Goal: Task Accomplishment & Management: Complete application form

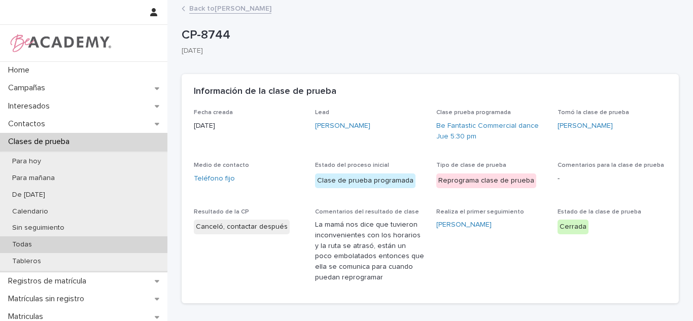
click at [38, 252] on div "Todas" at bounding box center [84, 245] width 168 height 17
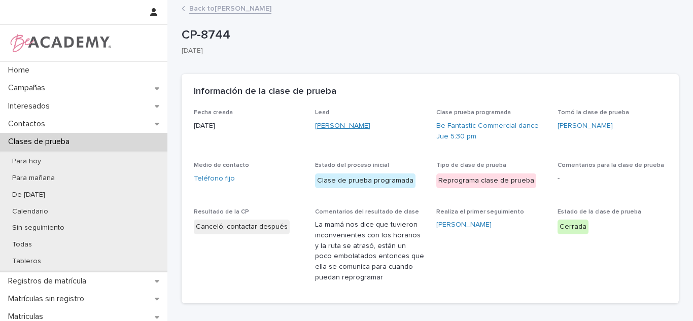
click at [363, 125] on div "Elisa Orozco Herron" at bounding box center [369, 126] width 109 height 11
click at [363, 125] on link "Elisa Orozco Herron" at bounding box center [342, 126] width 55 height 11
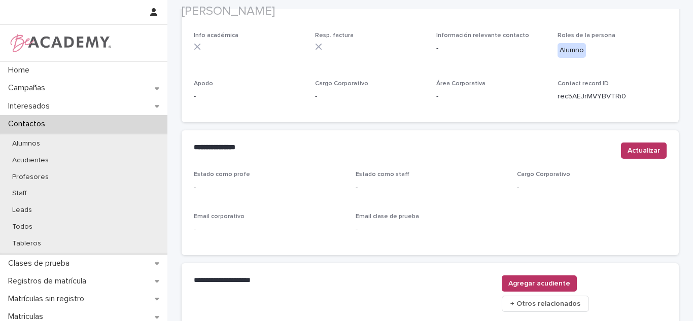
scroll to position [380, 0]
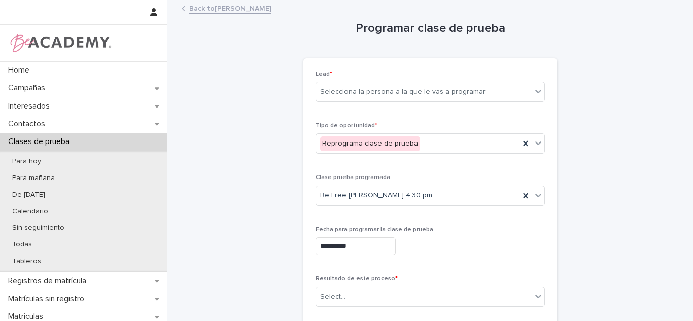
click at [248, 10] on link "Back to Elisa Orozco Herron" at bounding box center [230, 8] width 82 height 12
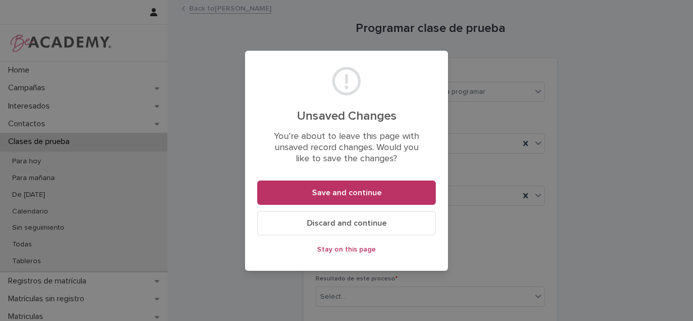
click at [371, 222] on span "Discard and continue" at bounding box center [347, 223] width 80 height 8
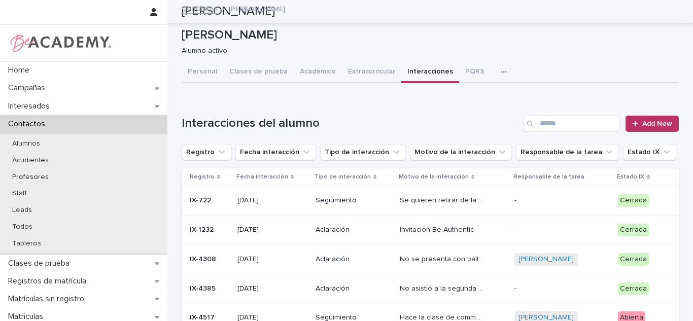
scroll to position [78, 0]
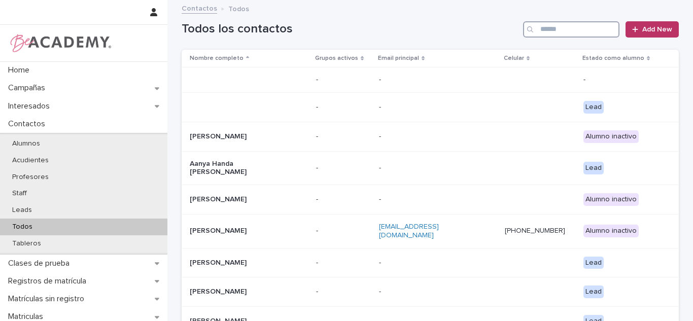
click at [555, 31] on input "Search" at bounding box center [571, 29] width 96 height 16
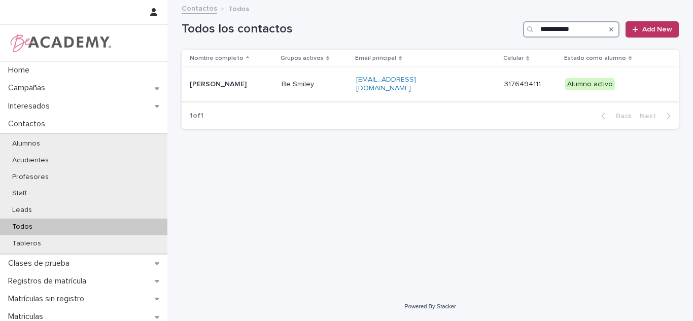
type input "**********"
click at [274, 85] on p "Valeria Arango Garcia" at bounding box center [232, 84] width 84 height 9
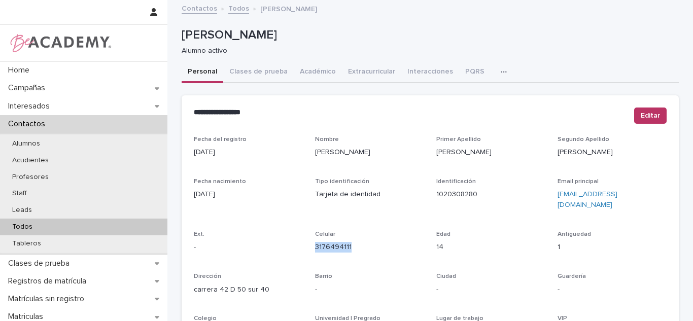
drag, startPoint x: 353, startPoint y: 234, endPoint x: 308, endPoint y: 237, distance: 44.8
click at [308, 237] on div "Fecha del registro 19/08/2023 Nombre Valeria Primer Apellido Arango Segundo Ape…" at bounding box center [430, 286] width 473 height 300
copy link "3176494111"
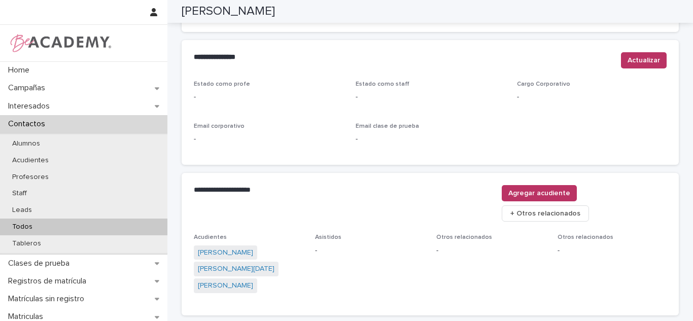
scroll to position [417, 0]
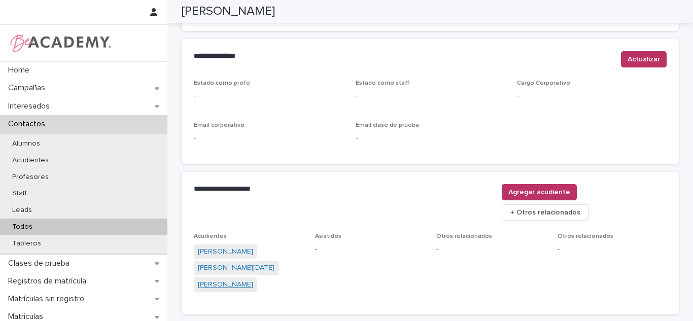
click at [244, 280] on link "Diana Garcia Pinto" at bounding box center [225, 285] width 55 height 11
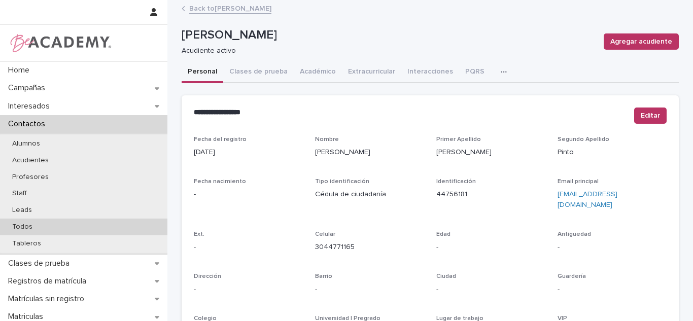
click at [57, 227] on div "Todos" at bounding box center [84, 227] width 168 height 17
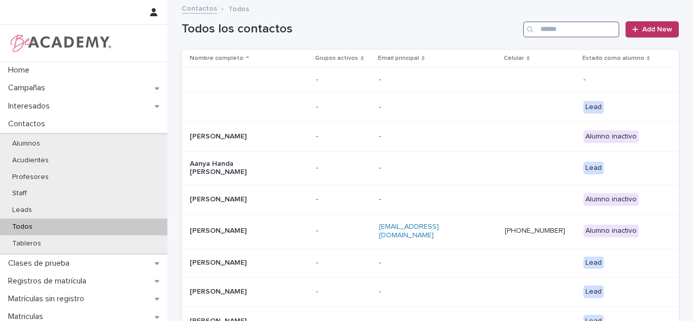
click at [579, 27] on input "Search" at bounding box center [571, 29] width 96 height 16
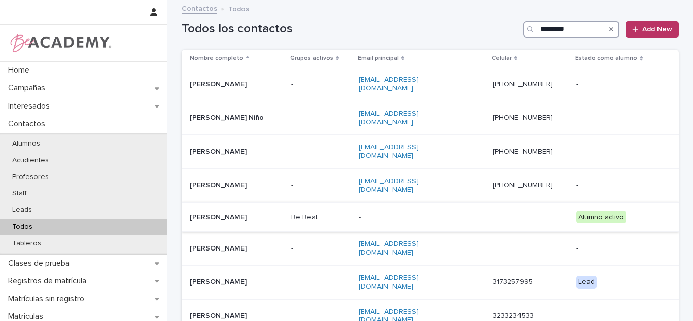
type input "*********"
click at [280, 213] on p "Carlos Andres Gomez Garcia" at bounding box center [236, 217] width 93 height 9
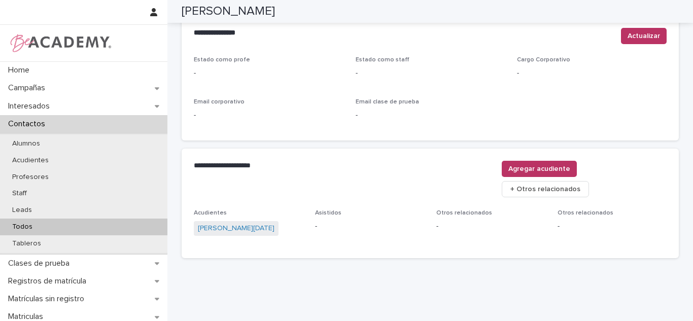
scroll to position [434, 0]
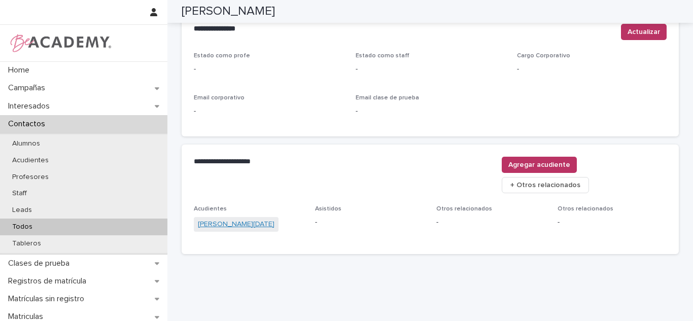
click at [264, 219] on link "Gloria Lucia Garcia Pinto" at bounding box center [236, 224] width 77 height 11
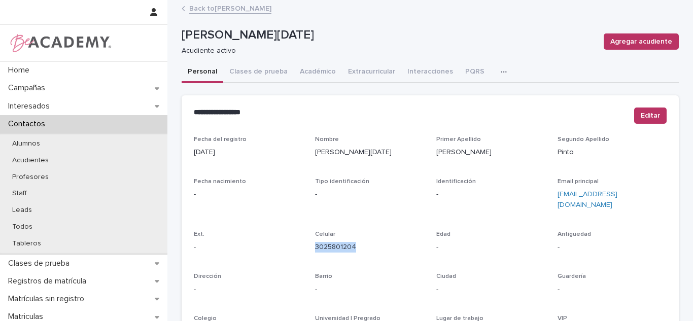
drag, startPoint x: 353, startPoint y: 250, endPoint x: 308, endPoint y: 254, distance: 45.4
click at [308, 254] on div "Fecha del registro 04/08/2023 Nombre Gloria Lucia Primer Apellido Garcia Segund…" at bounding box center [430, 286] width 473 height 300
copy link "3025801204"
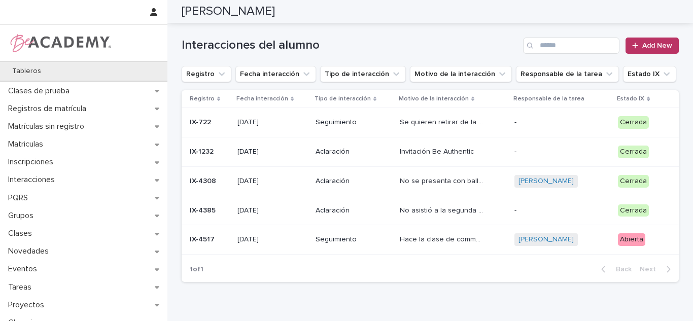
scroll to position [183, 0]
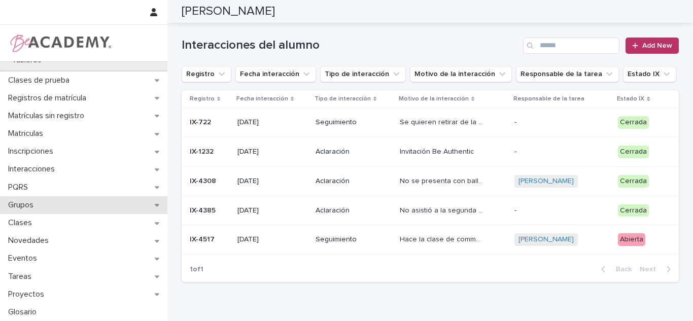
click at [22, 204] on p "Grupos" at bounding box center [23, 206] width 38 height 10
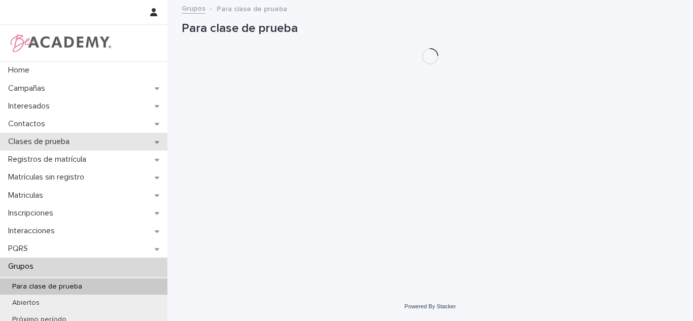
click at [56, 150] on div "Clases de prueba" at bounding box center [84, 142] width 168 height 18
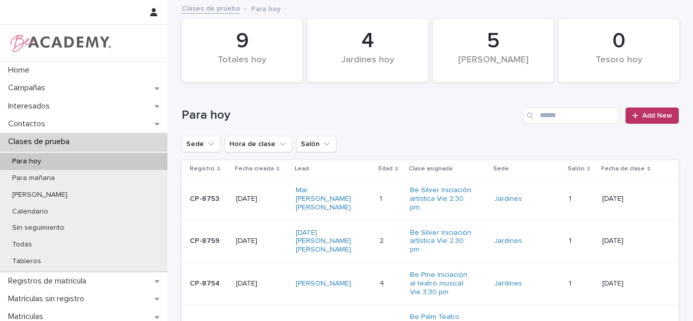
click at [33, 145] on p "Clases de prueba" at bounding box center [41, 142] width 74 height 10
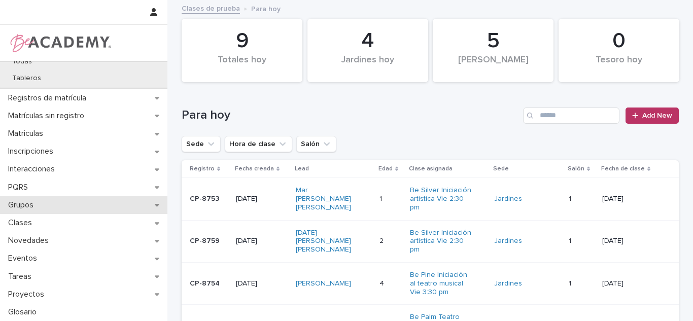
click at [53, 199] on div "Grupos" at bounding box center [84, 205] width 168 height 18
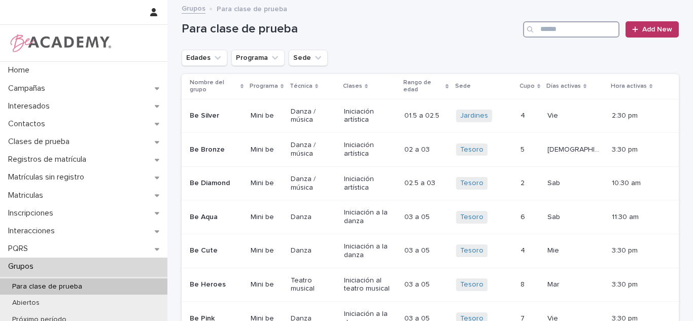
click at [551, 31] on input "Search" at bounding box center [571, 29] width 96 height 16
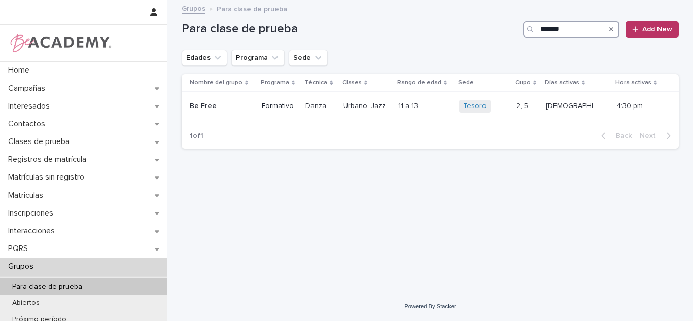
type input "*******"
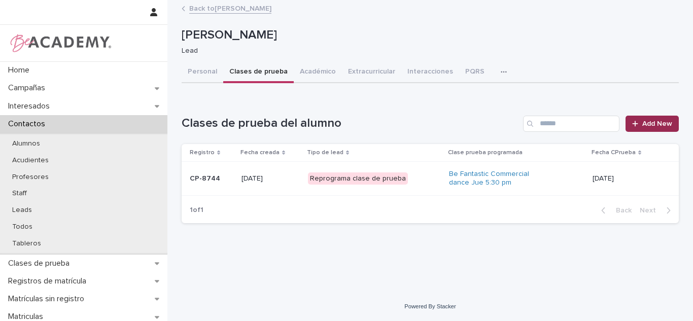
click at [655, 127] on span "Add New" at bounding box center [658, 123] width 30 height 7
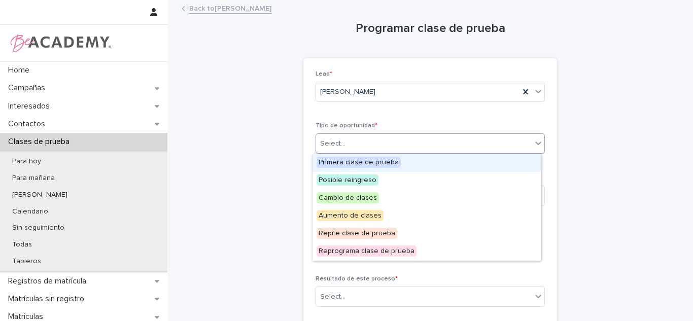
click at [347, 148] on div at bounding box center [347, 144] width 1 height 11
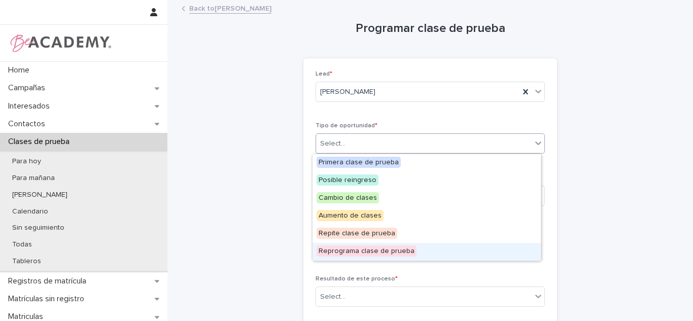
click at [334, 253] on span "Reprograma clase de prueba" at bounding box center [367, 251] width 100 height 11
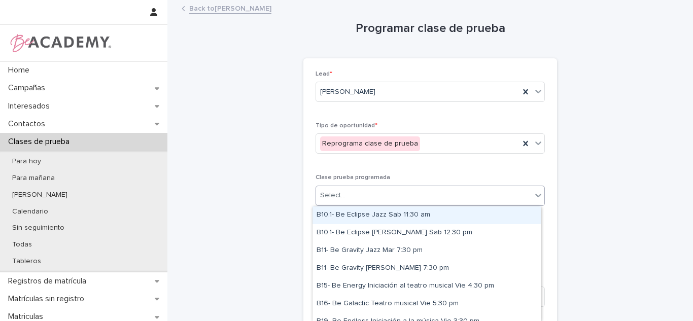
click at [320, 199] on div "Select..." at bounding box center [332, 195] width 25 height 11
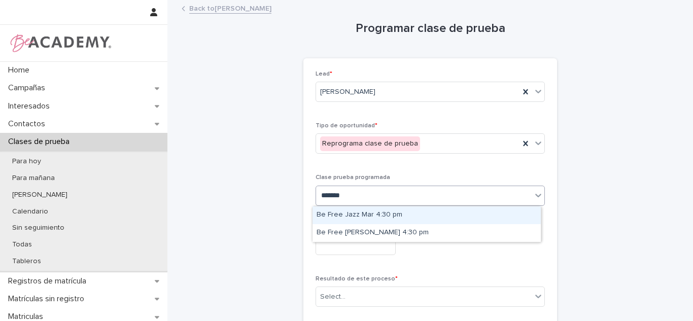
type input "*******"
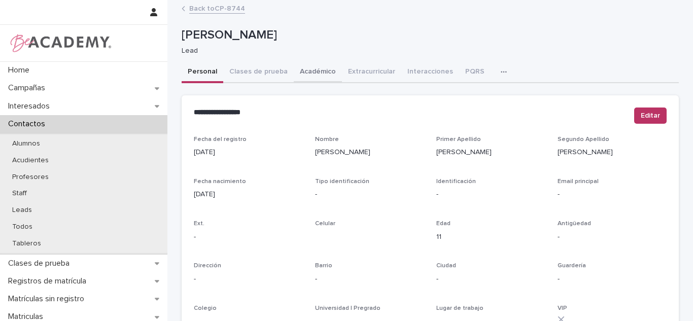
click at [295, 64] on button "Académico" at bounding box center [318, 72] width 48 height 21
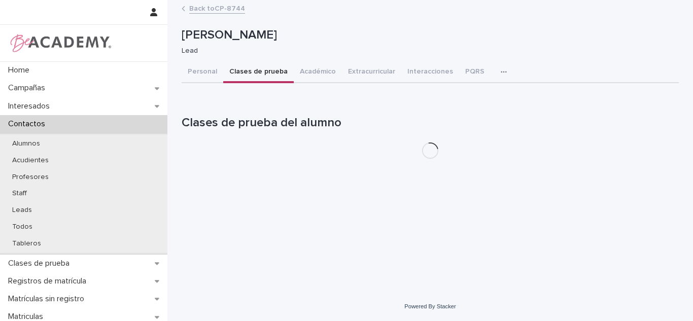
drag, startPoint x: 262, startPoint y: 68, endPoint x: 461, endPoint y: 140, distance: 211.2
click at [262, 69] on button "Clases de prueba" at bounding box center [258, 72] width 71 height 21
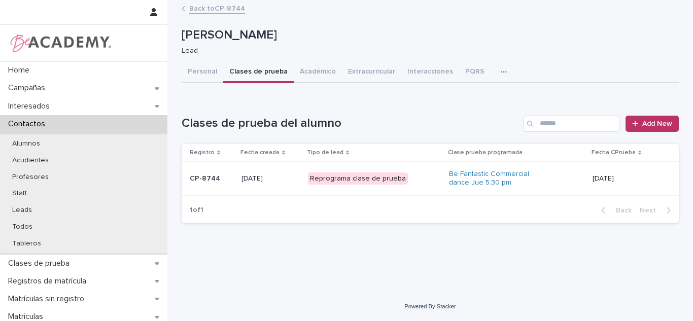
click at [603, 180] on p "14/08/2025" at bounding box center [628, 179] width 70 height 9
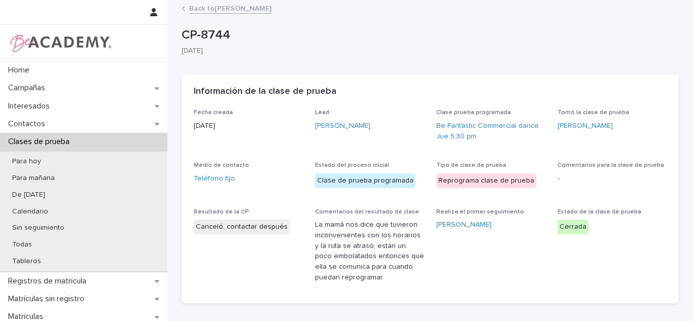
click at [218, 7] on link "Back to Elisa Orozco Herron" at bounding box center [230, 8] width 82 height 12
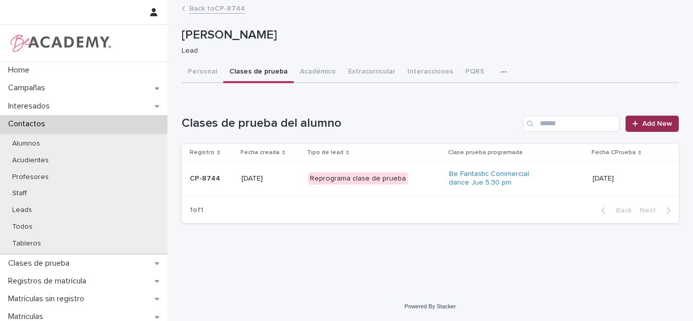
click at [632, 124] on link "Add New" at bounding box center [652, 124] width 53 height 16
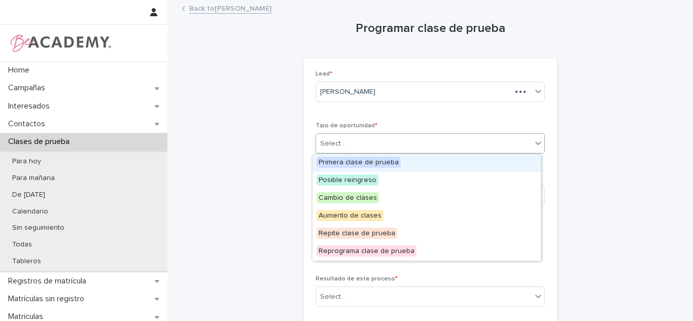
click at [330, 154] on body "Home Campañas Interesados Contactos Clases de prueba Para hoy Para mañana De ay…" at bounding box center [346, 160] width 693 height 321
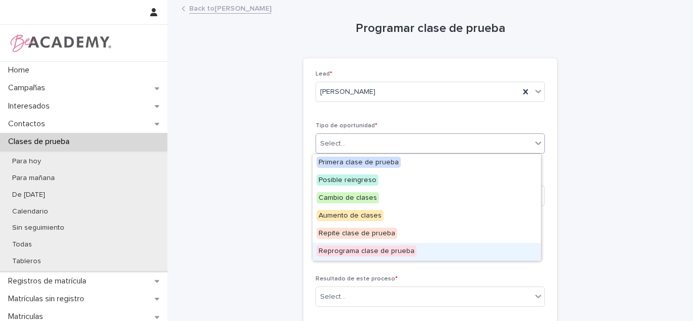
click at [331, 256] on span "Reprograma clase de prueba" at bounding box center [367, 251] width 100 height 11
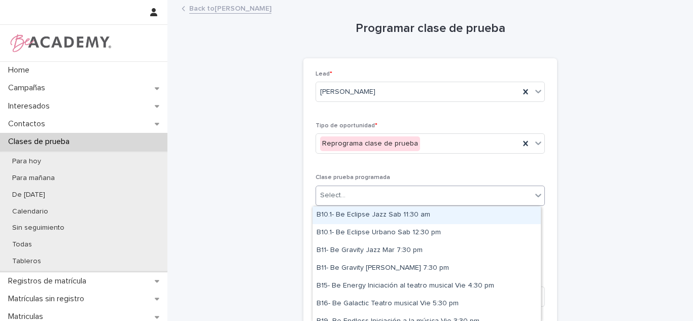
click at [334, 203] on div "Select..." at bounding box center [424, 195] width 216 height 17
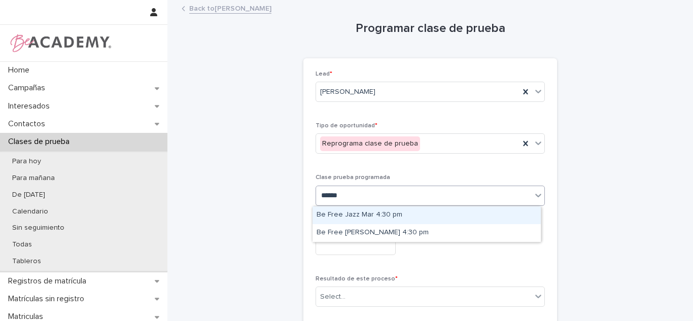
type input "*******"
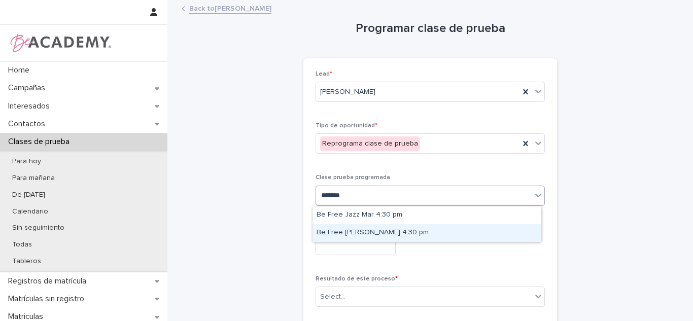
click at [373, 228] on div "Be Free Urbano Jue 4:30 pm" at bounding box center [427, 233] width 228 height 18
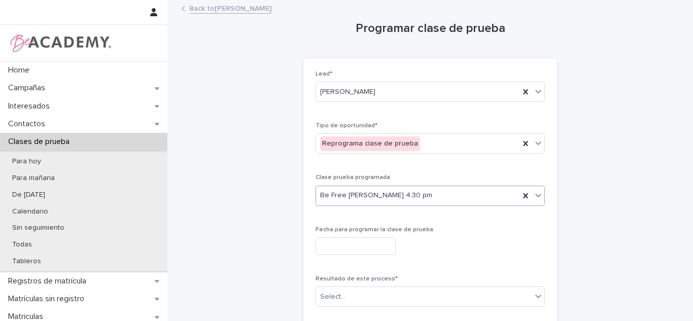
scroll to position [74, 0]
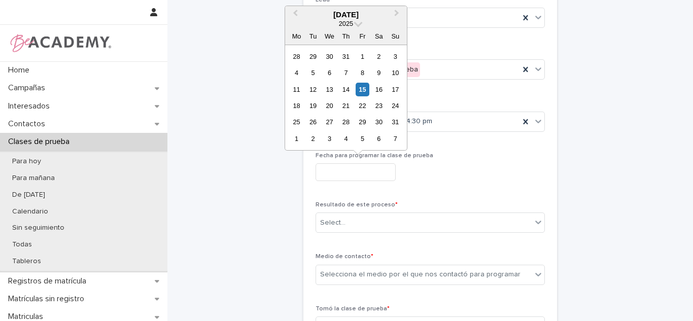
click at [339, 165] on input "text" at bounding box center [356, 172] width 80 height 18
click at [368, 84] on div "15" at bounding box center [363, 90] width 14 height 14
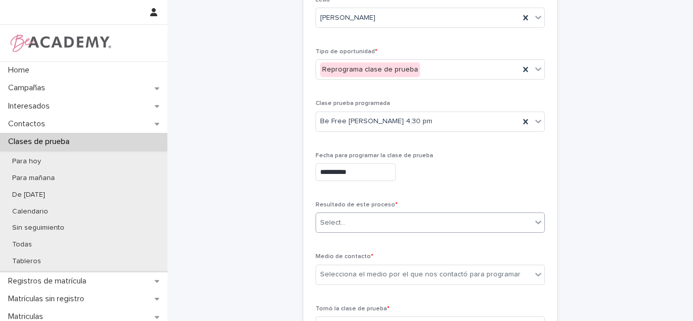
drag, startPoint x: 347, startPoint y: 227, endPoint x: 346, endPoint y: 233, distance: 5.2
click at [347, 228] on div "Select..." at bounding box center [424, 223] width 216 height 17
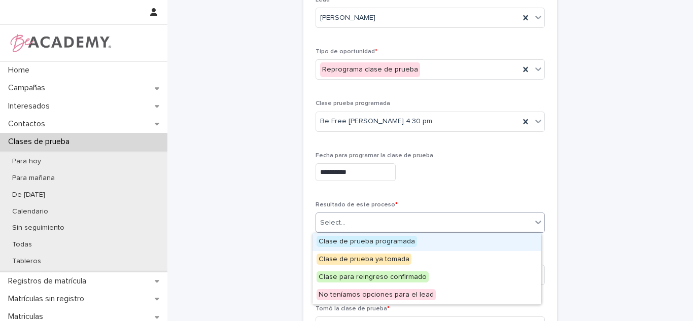
click at [348, 236] on span "Clase de prueba programada" at bounding box center [367, 241] width 101 height 11
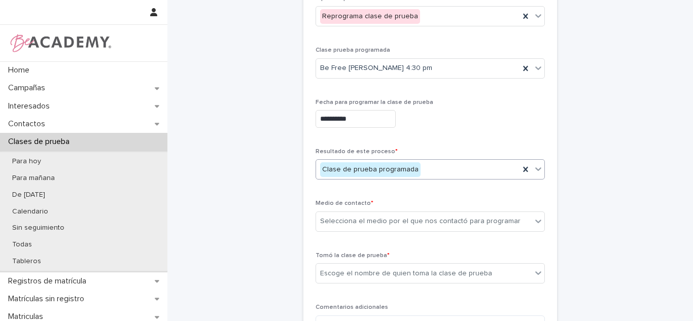
scroll to position [140, 0]
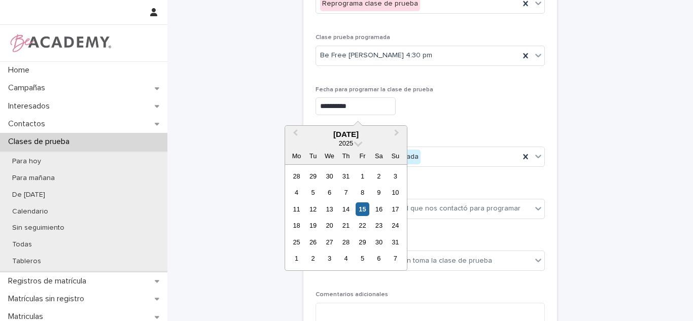
click at [340, 111] on input "**********" at bounding box center [356, 106] width 80 height 18
click at [348, 227] on div "21" at bounding box center [346, 226] width 14 height 14
type input "**********"
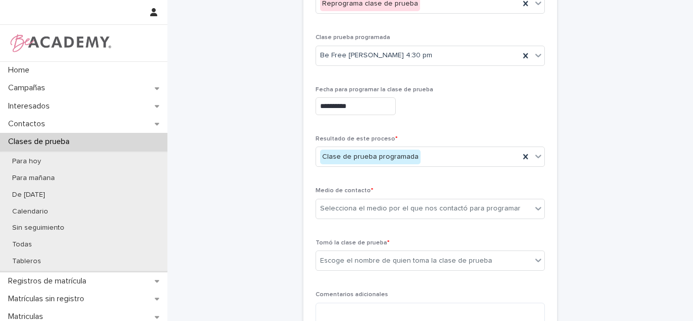
drag, startPoint x: 348, startPoint y: 227, endPoint x: 331, endPoint y: 132, distance: 96.5
click at [331, 132] on div "**********" at bounding box center [430, 131] width 229 height 403
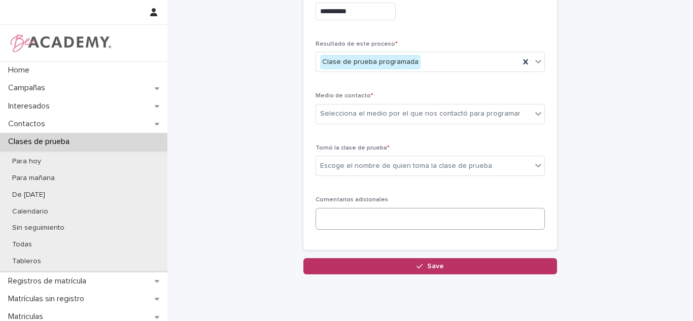
scroll to position [237, 0]
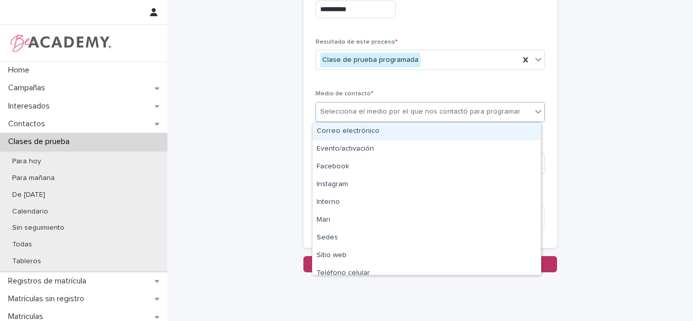
click at [382, 116] on div "Selecciona el medio por el que nos contactó para programar" at bounding box center [420, 112] width 201 height 11
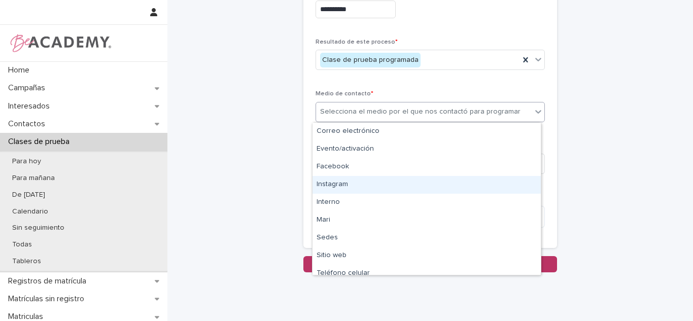
scroll to position [43, 0]
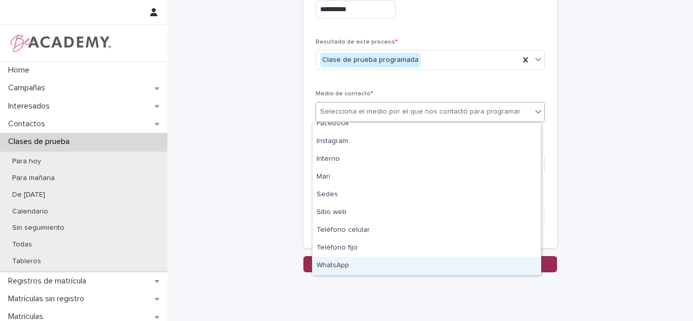
click at [357, 261] on div "WhatsApp" at bounding box center [427, 266] width 228 height 18
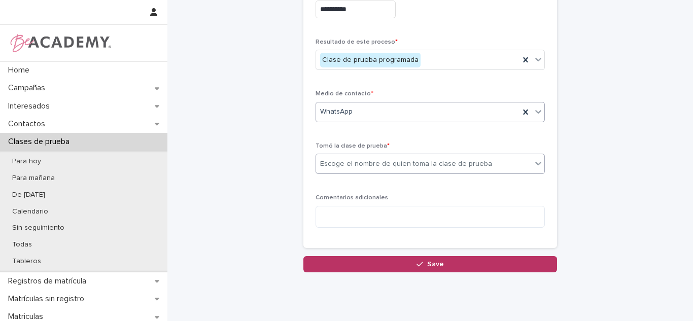
click at [346, 159] on div "Escoge el nombre de quien toma la clase de prueba" at bounding box center [406, 164] width 172 height 11
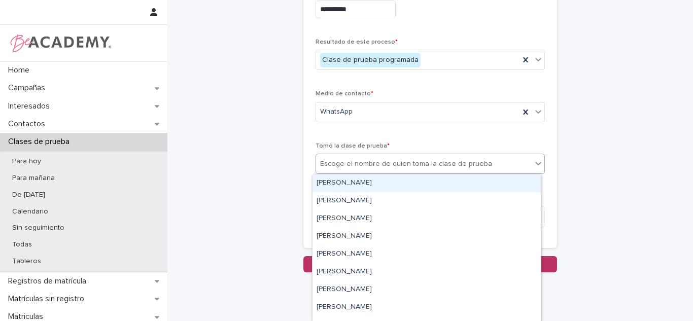
click at [335, 181] on div "[PERSON_NAME]" at bounding box center [427, 184] width 228 height 18
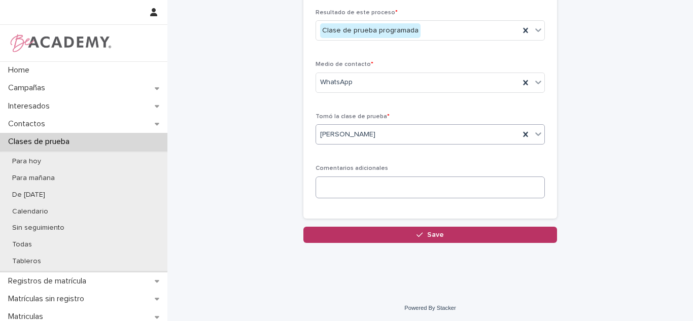
scroll to position [268, 0]
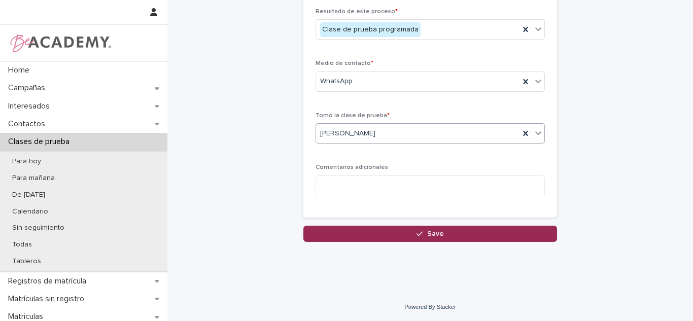
click at [339, 231] on button "Save" at bounding box center [431, 234] width 254 height 16
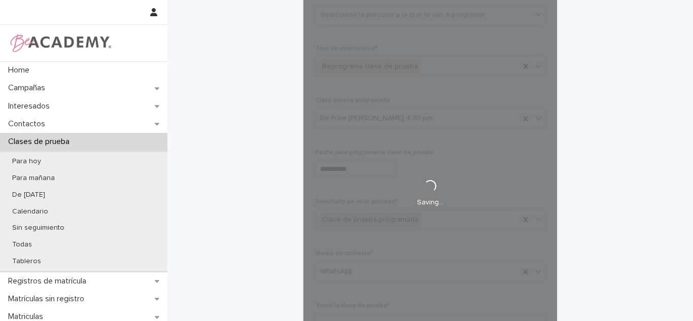
scroll to position [67, 0]
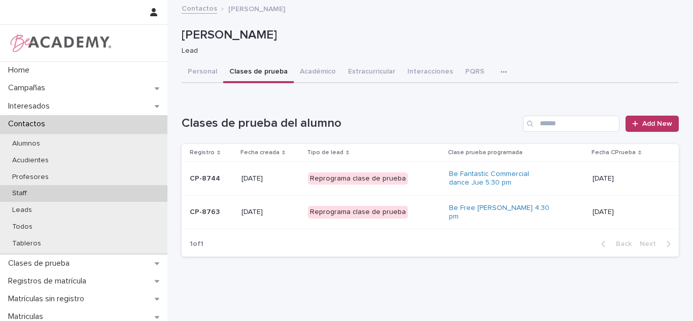
click at [34, 197] on p "Staff" at bounding box center [19, 193] width 31 height 9
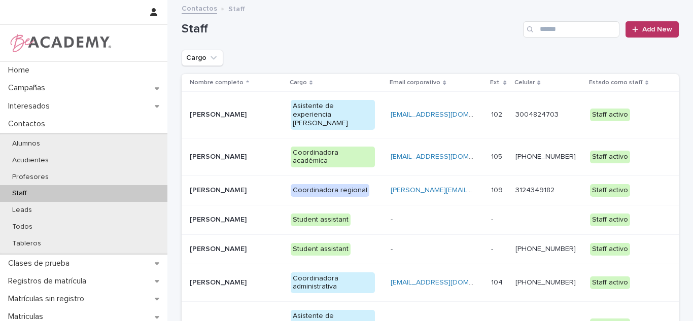
click at [227, 112] on p "[PERSON_NAME]" at bounding box center [232, 115] width 85 height 9
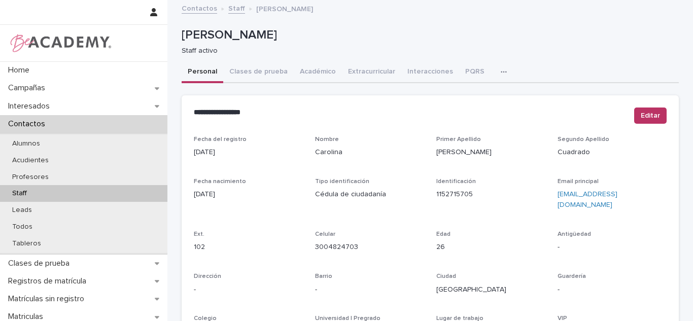
click at [495, 67] on button "button" at bounding box center [506, 72] width 22 height 20
click at [435, 98] on button "Tareas" at bounding box center [468, 98] width 67 height 15
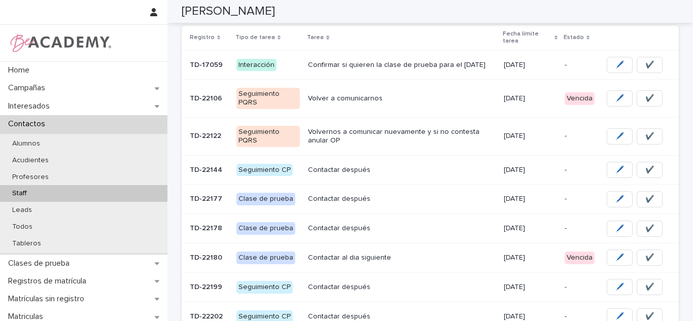
scroll to position [128, 0]
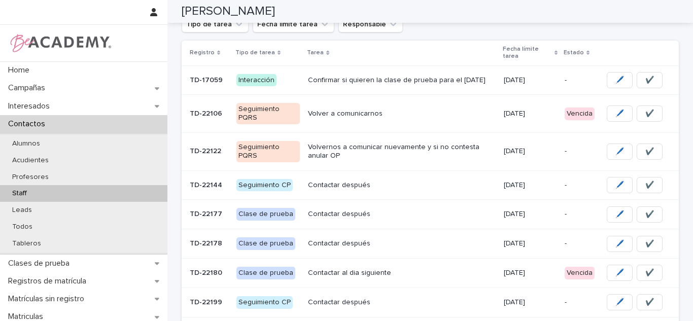
click at [430, 120] on div "Volver a comunicarnos" at bounding box center [401, 114] width 187 height 17
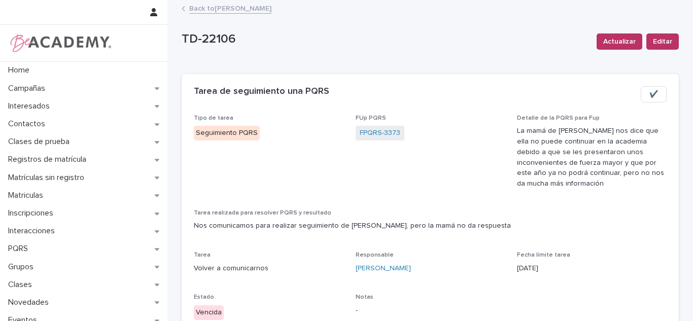
click at [277, 50] on div "TD-22106" at bounding box center [385, 41] width 407 height 19
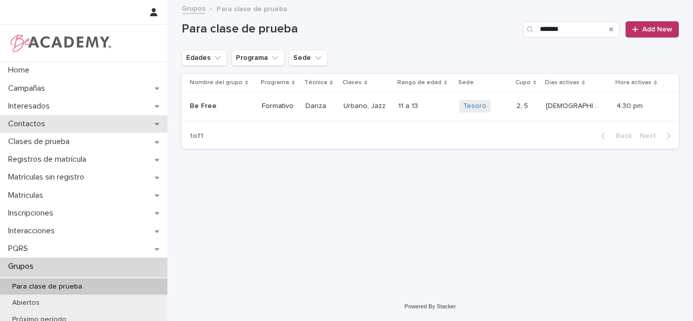
click at [30, 131] on div "Contactos" at bounding box center [84, 124] width 168 height 18
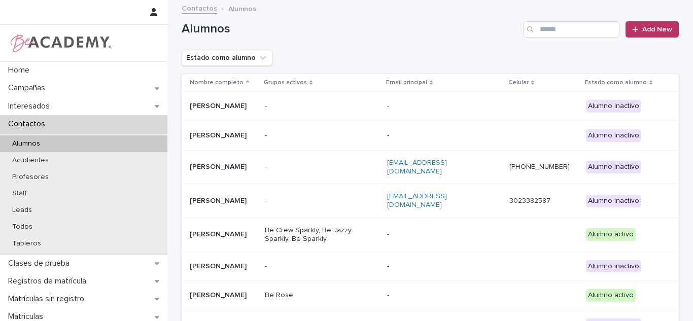
click at [527, 27] on icon "Search" at bounding box center [530, 29] width 6 height 6
click at [554, 30] on input "Search" at bounding box center [571, 29] width 96 height 16
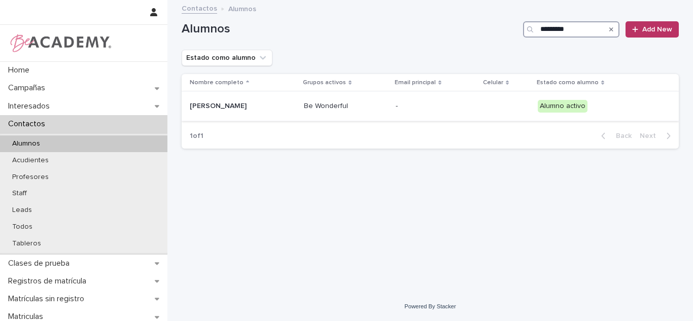
type input "*********"
click at [282, 104] on p "[PERSON_NAME]" at bounding box center [241, 106] width 102 height 9
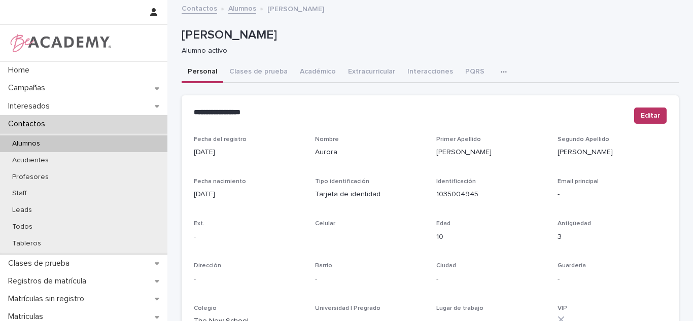
click at [280, 108] on p "**********" at bounding box center [410, 113] width 433 height 10
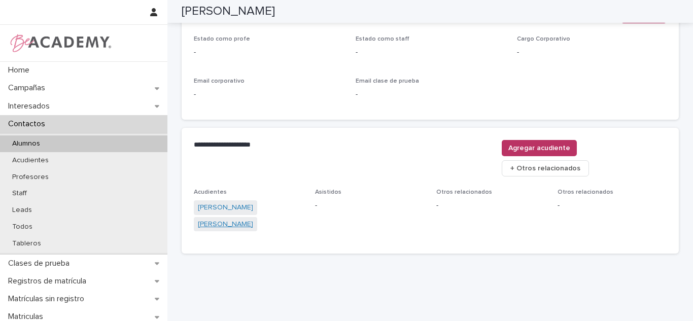
click at [230, 219] on link "Salome Londoño Ochoa" at bounding box center [225, 224] width 55 height 11
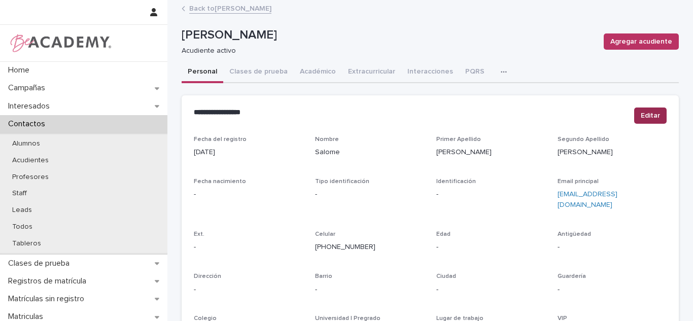
click at [645, 117] on span "Editar" at bounding box center [650, 116] width 19 height 10
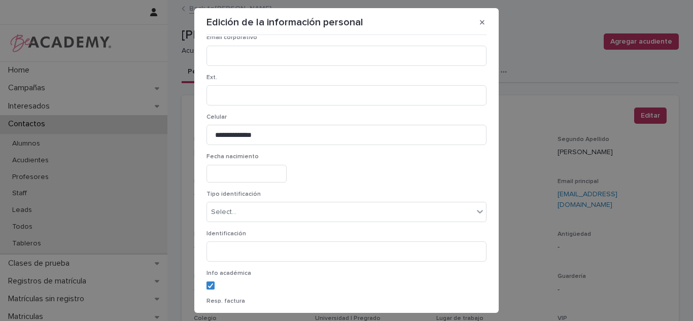
scroll to position [187, 0]
click at [241, 139] on input "**********" at bounding box center [347, 139] width 280 height 20
type input "**********"
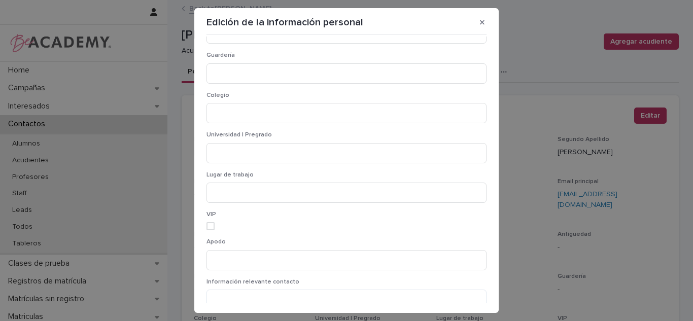
scroll to position [752, 0]
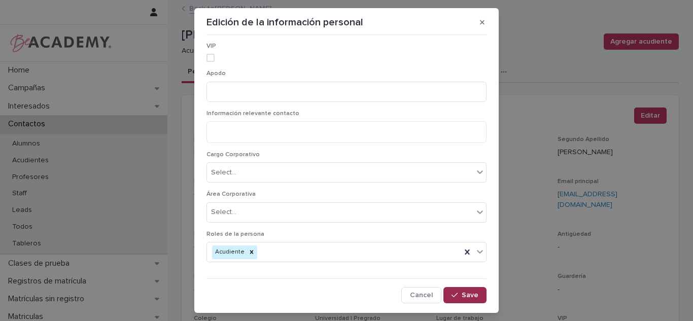
click at [471, 297] on button "Save" at bounding box center [465, 295] width 43 height 16
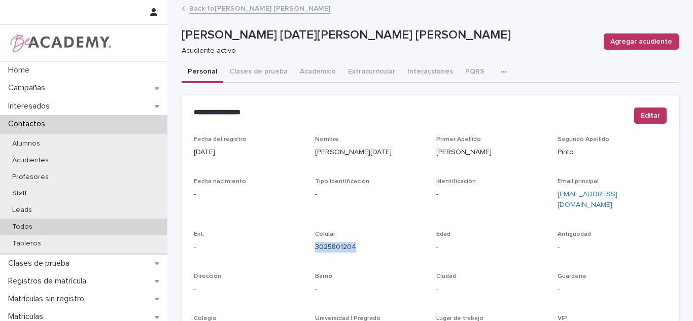
click at [24, 220] on div "Todos" at bounding box center [84, 227] width 168 height 17
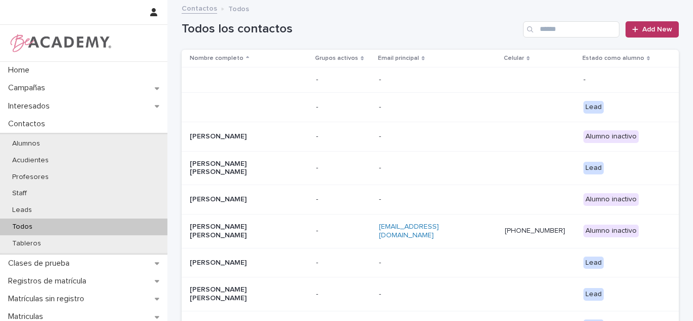
click at [595, 15] on div "Contactos Todos" at bounding box center [431, 9] width 508 height 14
click at [583, 35] on input "Search" at bounding box center [571, 29] width 96 height 16
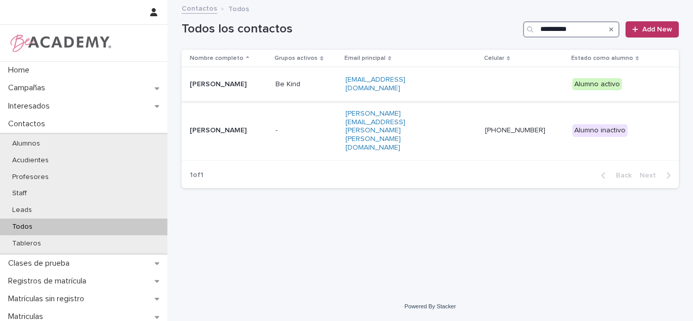
type input "**********"
click at [268, 80] on p "[PERSON_NAME]" at bounding box center [229, 84] width 78 height 9
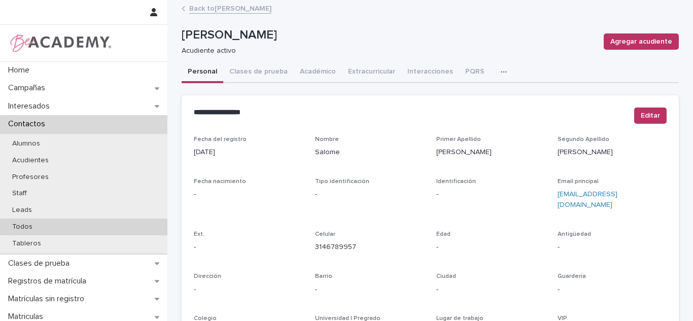
click at [44, 228] on div "Todos" at bounding box center [84, 227] width 168 height 17
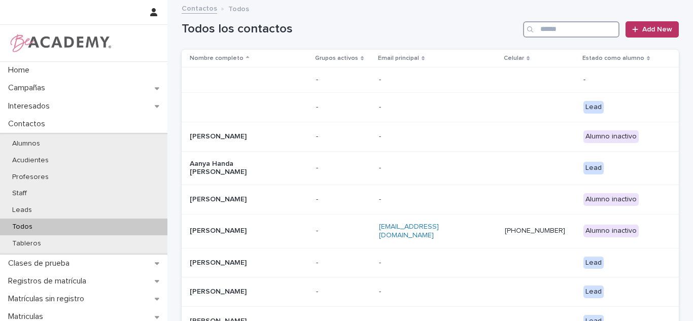
click at [548, 35] on input "Search" at bounding box center [571, 29] width 96 height 16
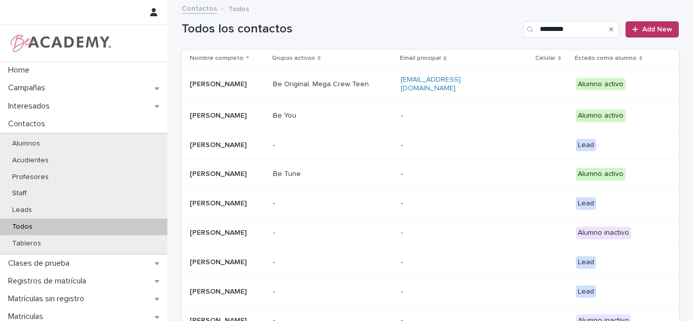
click at [559, 38] on div "Todos los contactos ********* Add New" at bounding box center [430, 25] width 497 height 49
click at [550, 26] on input "*********" at bounding box center [571, 29] width 96 height 16
type input "*"
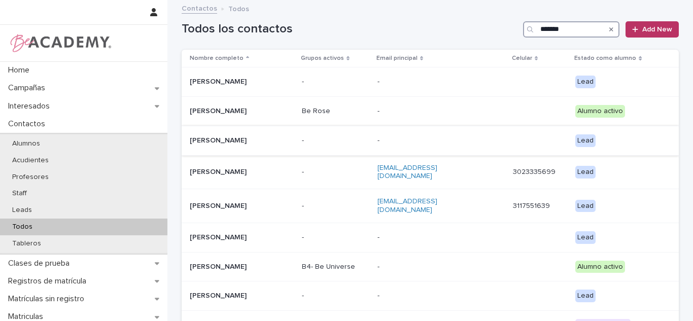
type input "*******"
click at [656, 150] on div "Lead" at bounding box center [619, 140] width 87 height 21
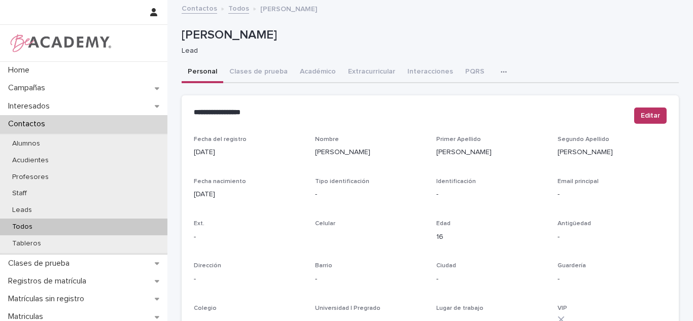
click at [156, 223] on div "Todos" at bounding box center [84, 227] width 168 height 17
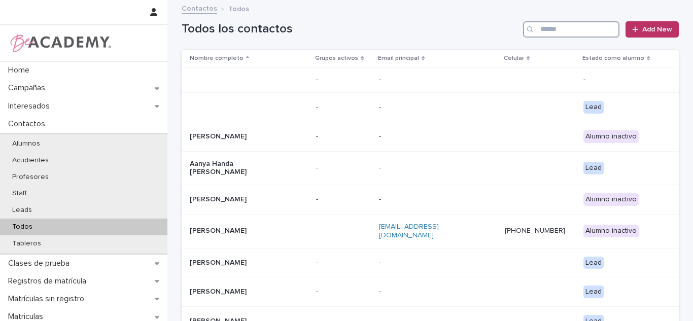
click at [568, 13] on div "Home Campañas Interesados Contactos Alumnos Acudientes Profesores Staff Leads T…" at bounding box center [431, 240] width 526 height 481
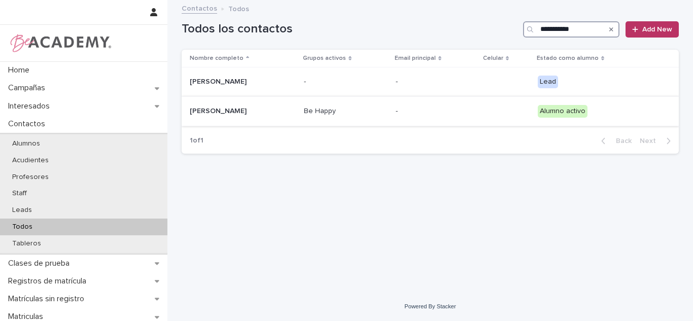
type input "**********"
click at [296, 104] on div "Sofia Lopera Maldonado" at bounding box center [243, 111] width 106 height 17
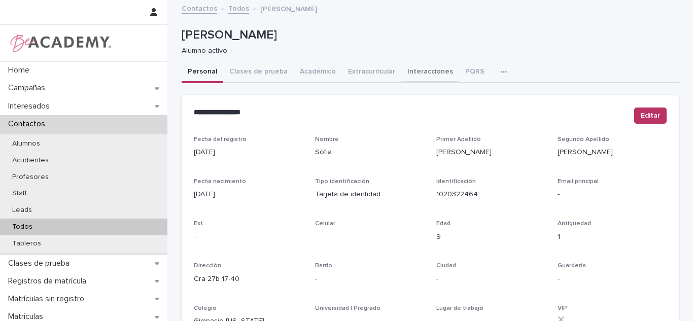
click at [411, 80] on button "Interacciones" at bounding box center [431, 72] width 58 height 21
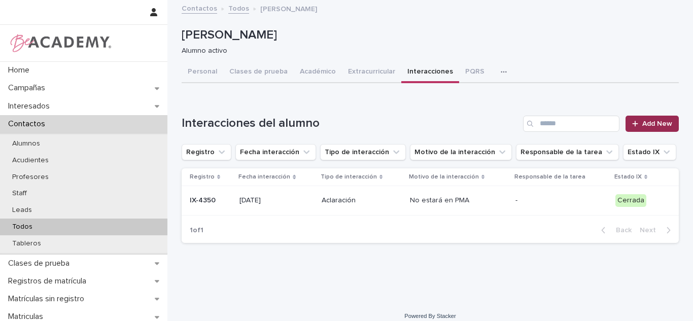
click at [657, 120] on link "Add New" at bounding box center [652, 124] width 53 height 16
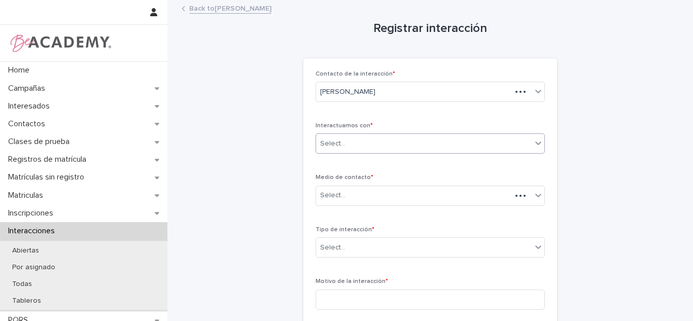
click at [339, 139] on div "Select..." at bounding box center [332, 144] width 25 height 11
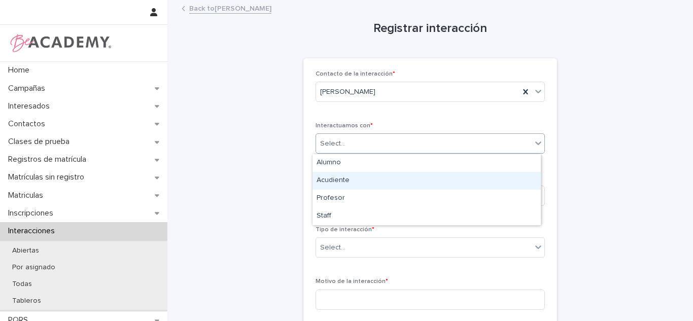
click at [344, 180] on div "Acudiente" at bounding box center [427, 181] width 228 height 18
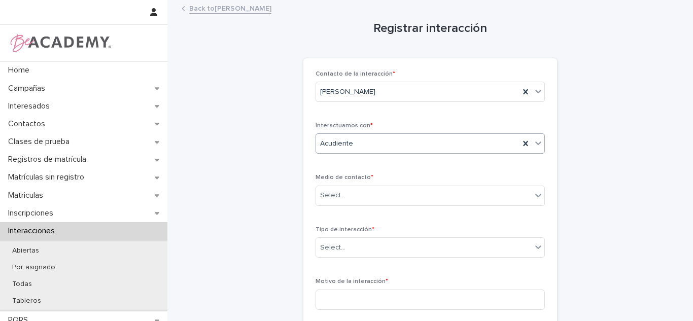
drag, startPoint x: 346, startPoint y: 139, endPoint x: 345, endPoint y: 149, distance: 9.7
click at [346, 139] on span "Acudiente" at bounding box center [336, 144] width 33 height 11
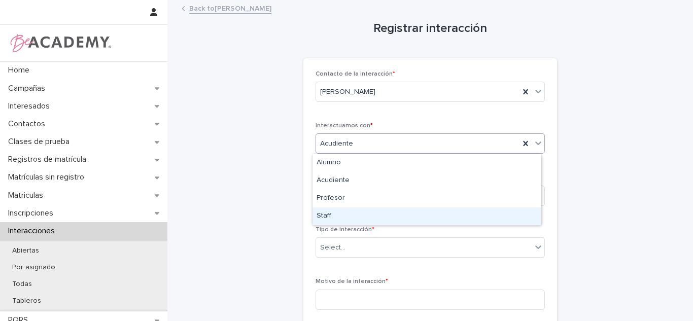
click at [337, 221] on div "Staff" at bounding box center [427, 217] width 228 height 18
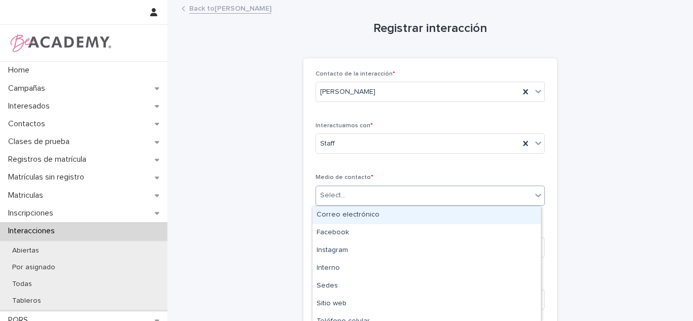
click at [345, 192] on div "Select..." at bounding box center [424, 195] width 216 height 17
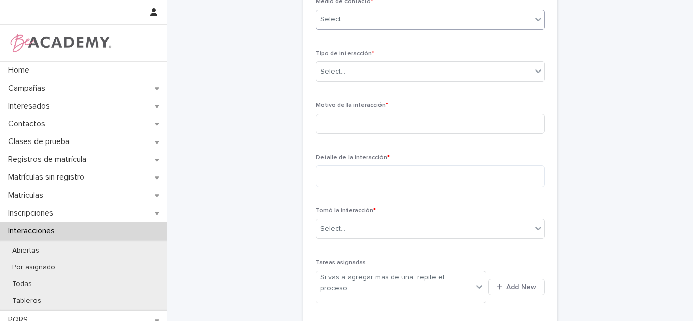
click at [367, 22] on div "Select..." at bounding box center [424, 19] width 216 height 17
click at [366, 27] on div "Select..." at bounding box center [424, 19] width 216 height 17
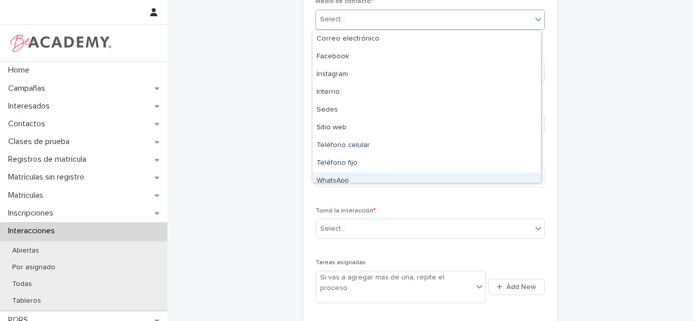
click at [364, 176] on div "WhatsApp" at bounding box center [427, 182] width 228 height 18
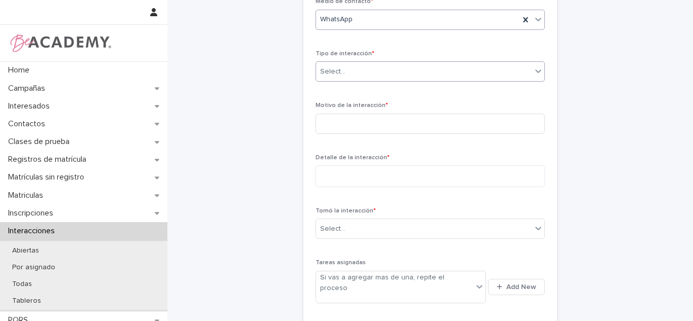
click at [368, 68] on div "Select..." at bounding box center [424, 71] width 216 height 17
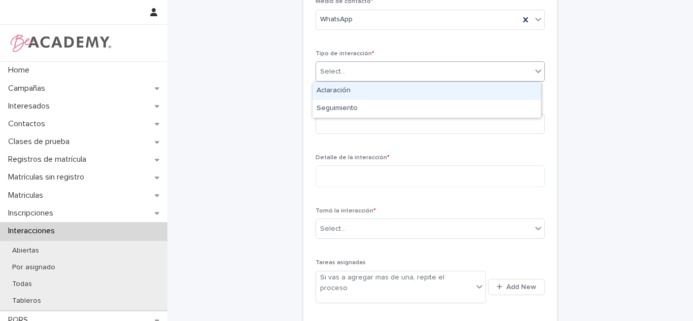
click at [358, 94] on div "Aclaración" at bounding box center [427, 91] width 228 height 18
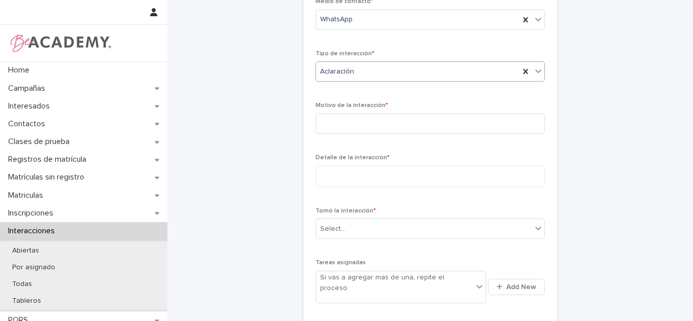
click at [339, 67] on span "Aclaración" at bounding box center [337, 72] width 34 height 11
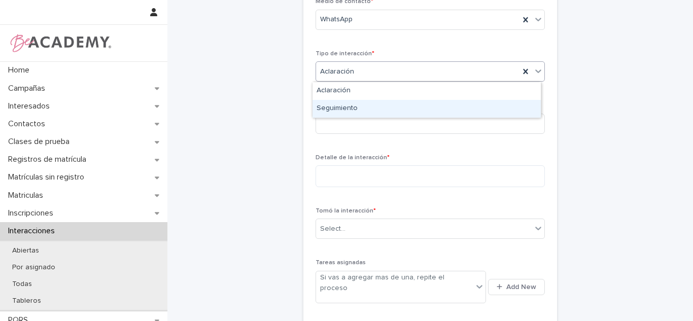
click at [332, 104] on div "Seguimiento" at bounding box center [427, 109] width 228 height 18
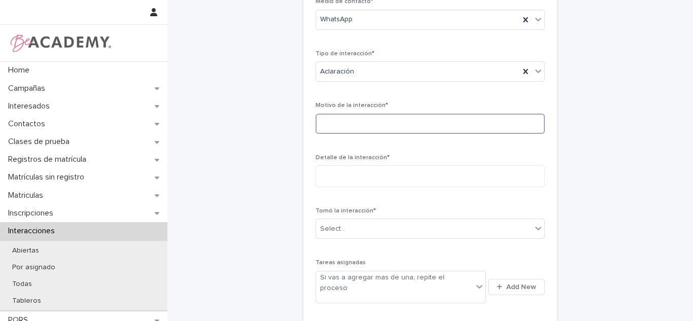
click at [320, 131] on input at bounding box center [430, 124] width 229 height 20
type input "**********"
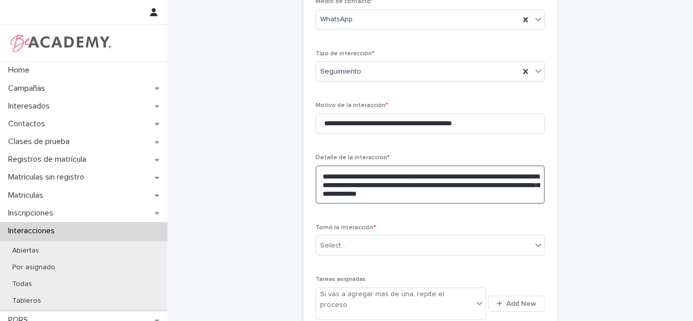
drag, startPoint x: 460, startPoint y: 187, endPoint x: 424, endPoint y: 180, distance: 36.3
click at [413, 172] on textarea "**********" at bounding box center [430, 184] width 229 height 39
click at [456, 185] on textarea "**********" at bounding box center [430, 184] width 229 height 39
click at [459, 188] on textarea "**********" at bounding box center [430, 184] width 229 height 39
click at [496, 197] on textarea "**********" at bounding box center [430, 184] width 229 height 39
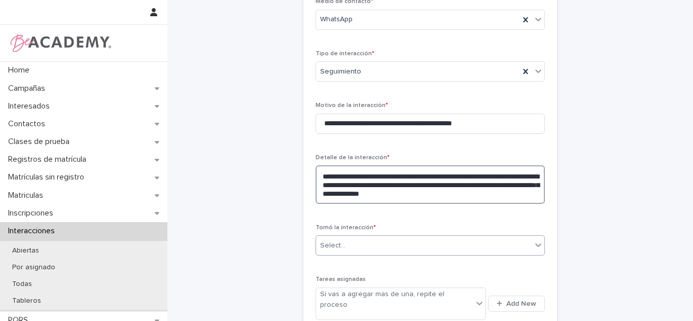
type textarea "**********"
click at [399, 249] on div "Select..." at bounding box center [424, 246] width 216 height 17
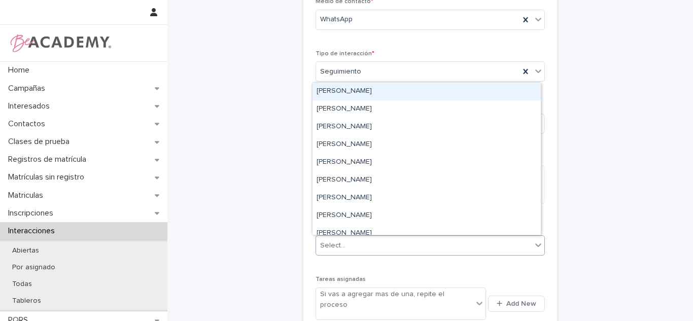
click at [352, 91] on div "[PERSON_NAME]" at bounding box center [427, 92] width 228 height 18
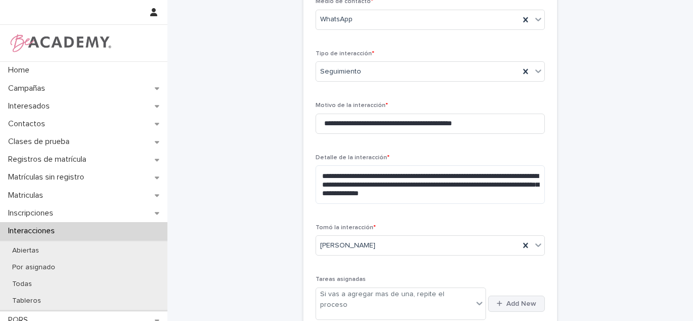
click at [504, 296] on button "Add New" at bounding box center [516, 304] width 57 height 16
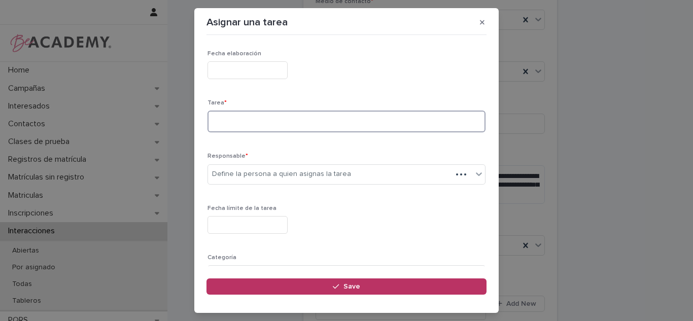
click at [234, 117] on textarea at bounding box center [347, 122] width 278 height 22
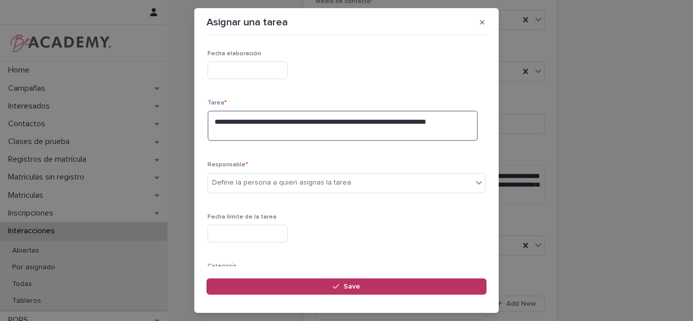
type textarea "**********"
type input "*"
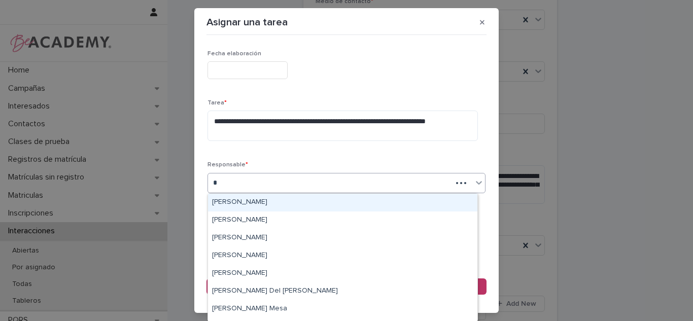
click at [231, 201] on div "[PERSON_NAME]" at bounding box center [343, 203] width 270 height 18
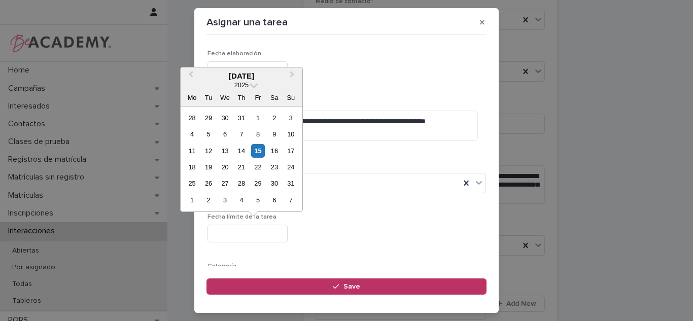
click at [231, 233] on input "text" at bounding box center [248, 234] width 80 height 18
click at [211, 169] on div "19" at bounding box center [209, 167] width 14 height 14
type input "**********"
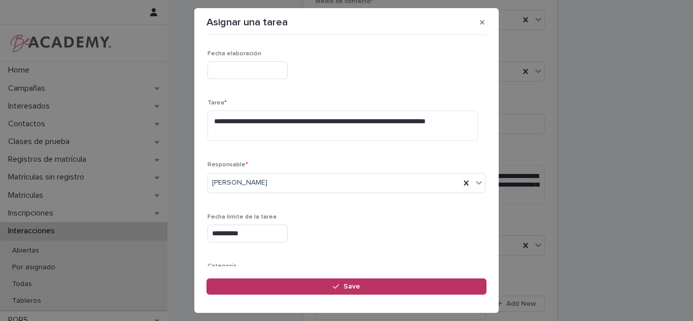
click at [488, 174] on section "**********" at bounding box center [346, 160] width 305 height 305
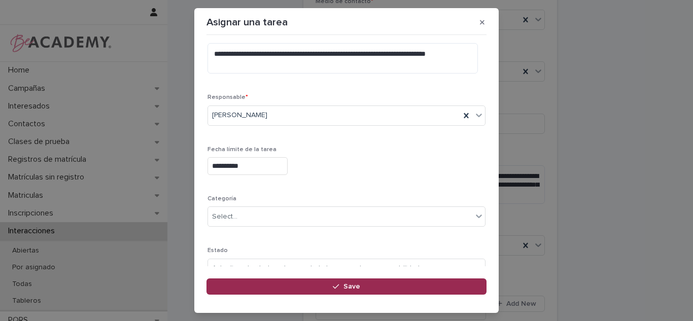
click at [407, 291] on button "Save" at bounding box center [347, 287] width 280 height 16
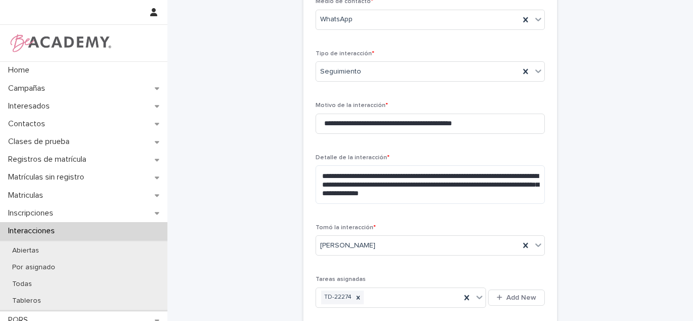
scroll to position [341, 0]
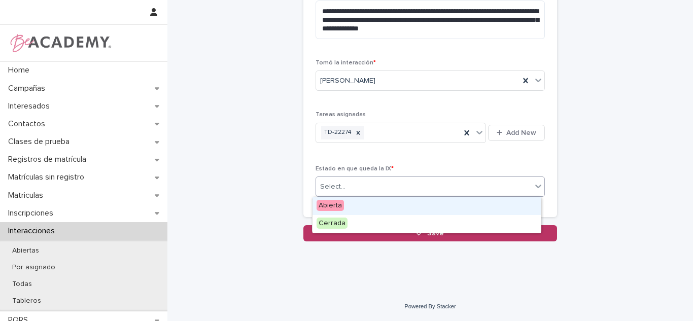
click at [404, 196] on div "Select..." at bounding box center [430, 187] width 229 height 20
click at [387, 206] on div "Abierta" at bounding box center [427, 206] width 228 height 18
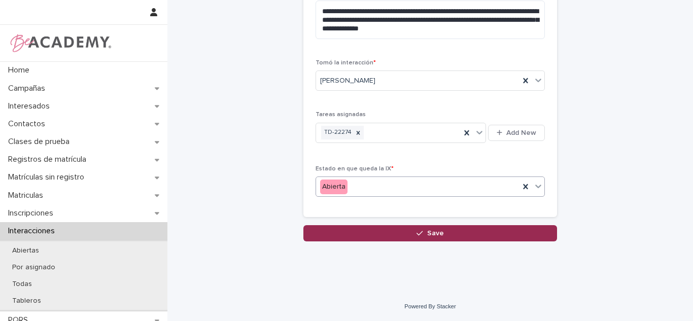
click at [378, 241] on button "Save" at bounding box center [431, 233] width 254 height 16
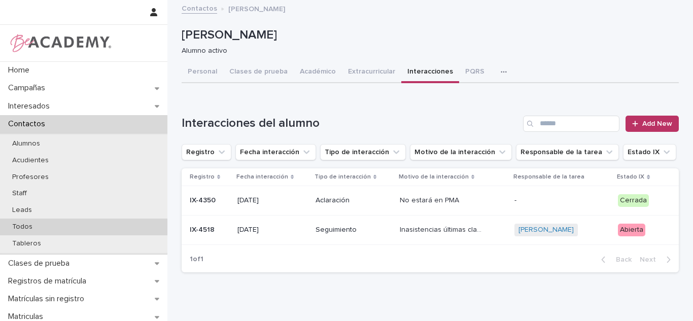
click at [55, 223] on div "Todos" at bounding box center [84, 227] width 168 height 17
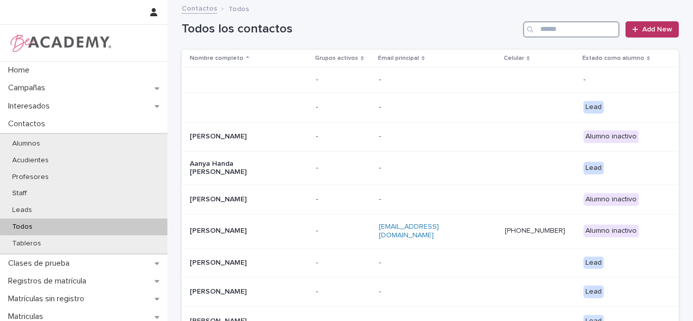
click at [547, 28] on input "Search" at bounding box center [571, 29] width 96 height 16
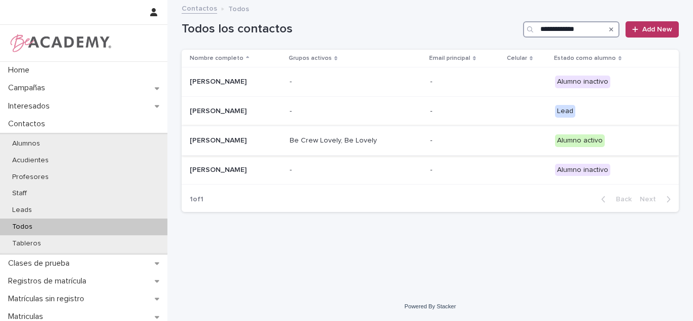
type input "**********"
click at [258, 148] on div "Alicia Posada Sanchez" at bounding box center [236, 140] width 92 height 17
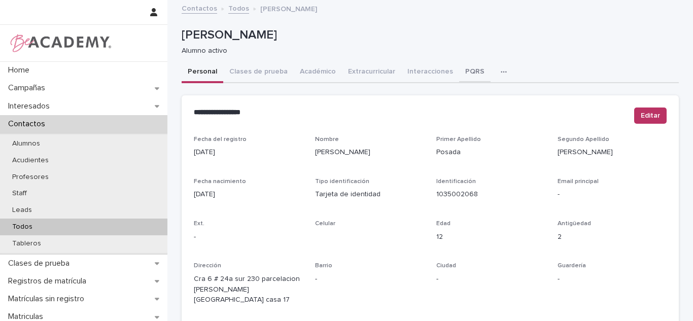
click at [448, 67] on div "Personal Clases de prueba Académico Extracurricular Interacciones PQRS Tareas" at bounding box center [430, 72] width 497 height 21
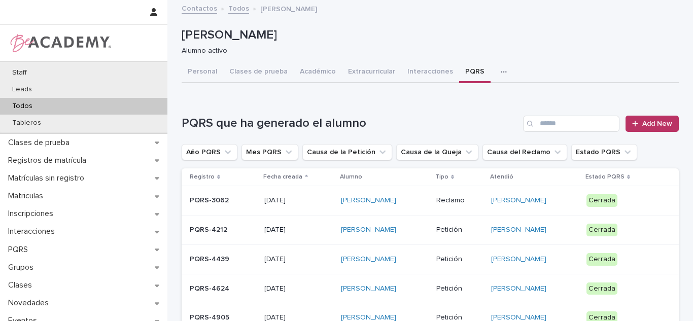
drag, startPoint x: 644, startPoint y: 148, endPoint x: 634, endPoint y: 146, distance: 10.9
click at [634, 146] on div "Año PQRS Mes PQRS Causa de la Petición Causa de la Queja Causa del Reclamo Esta…" at bounding box center [430, 152] width 497 height 16
click at [638, 131] on link "Add New" at bounding box center [652, 124] width 53 height 16
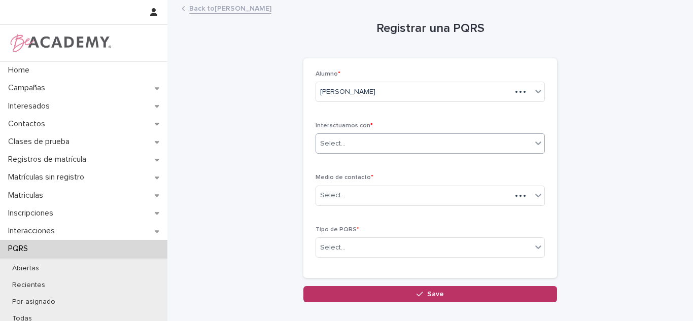
click at [319, 136] on div "Select..." at bounding box center [424, 144] width 216 height 17
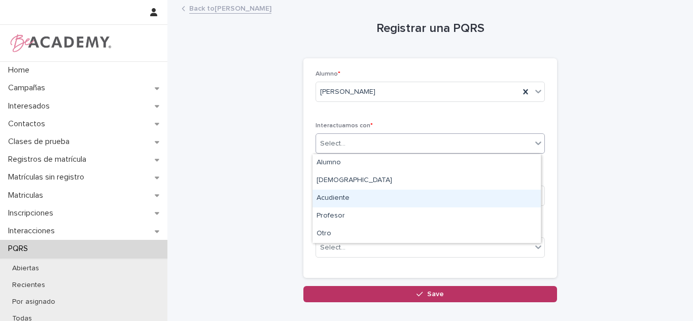
click at [346, 192] on div "Acudiente" at bounding box center [427, 199] width 228 height 18
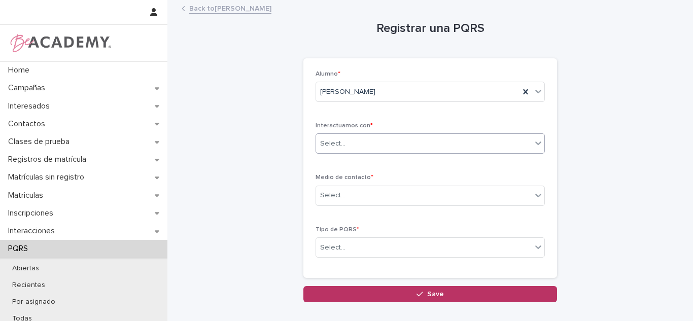
click at [346, 192] on div "Select..." at bounding box center [424, 195] width 216 height 17
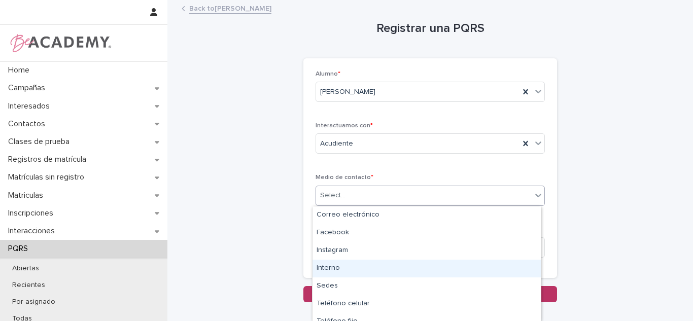
click at [337, 277] on div "Interno" at bounding box center [427, 269] width 228 height 18
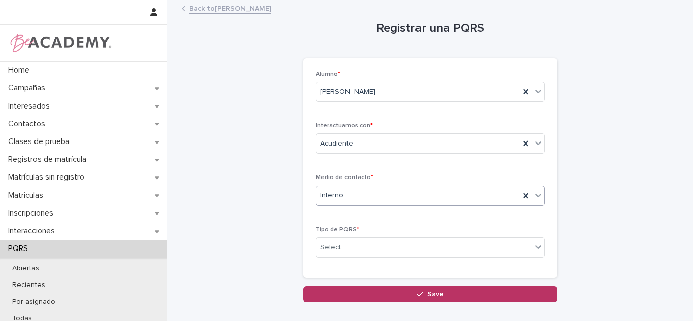
click at [346, 184] on div "Medio de contacto * option Interno, selected. 0 results available. Select is fo…" at bounding box center [430, 194] width 229 height 40
click at [346, 191] on div "Interno" at bounding box center [418, 195] width 204 height 17
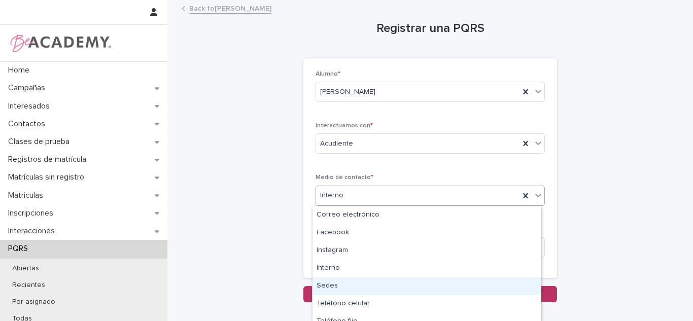
click at [330, 283] on div "Sedes" at bounding box center [427, 287] width 228 height 18
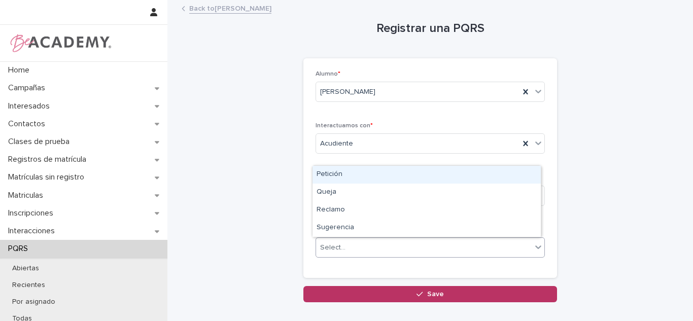
click at [342, 238] on div "Select..." at bounding box center [430, 248] width 229 height 20
drag, startPoint x: 338, startPoint y: 202, endPoint x: 338, endPoint y: 182, distance: 19.3
click at [338, 182] on div "Petición" at bounding box center [427, 175] width 228 height 18
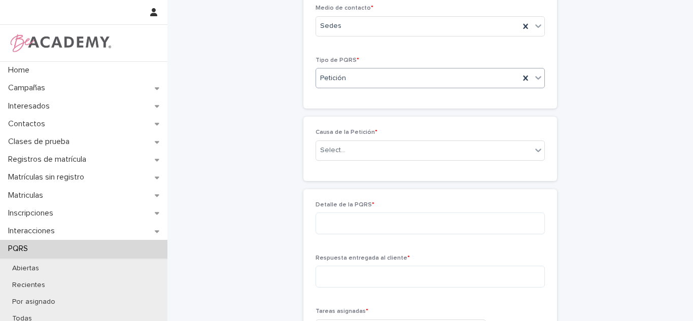
scroll to position [175, 0]
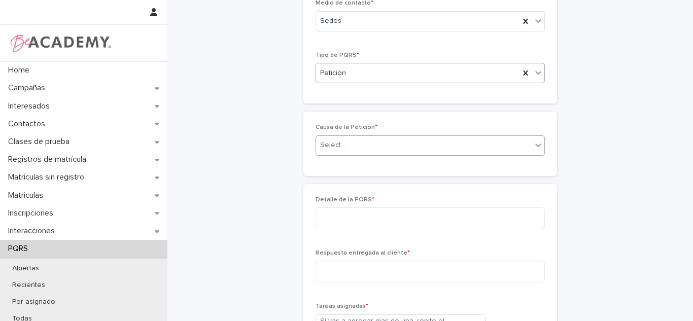
drag, startPoint x: 352, startPoint y: 149, endPoint x: 350, endPoint y: 155, distance: 6.4
click at [353, 149] on div "Select..." at bounding box center [424, 145] width 216 height 17
click at [335, 141] on div "Select..." at bounding box center [332, 145] width 25 height 11
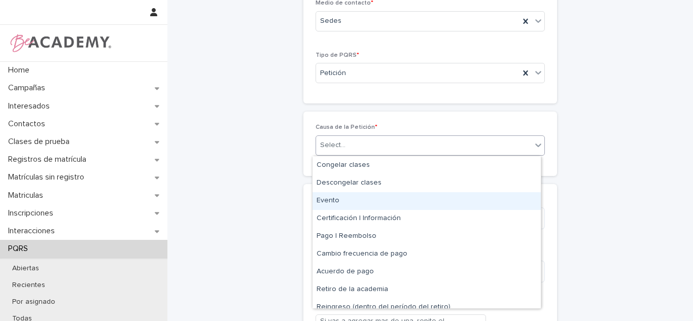
scroll to position [0, 0]
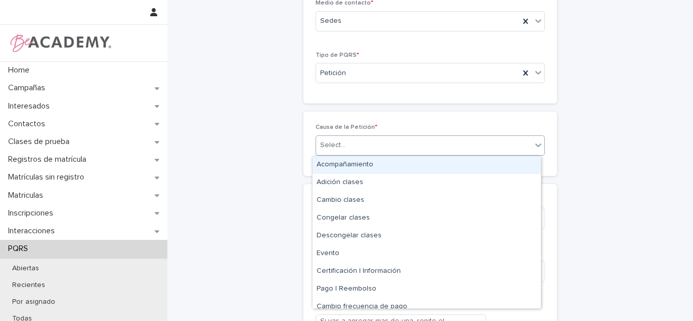
click at [405, 165] on div "Acompañamiento" at bounding box center [427, 165] width 228 height 18
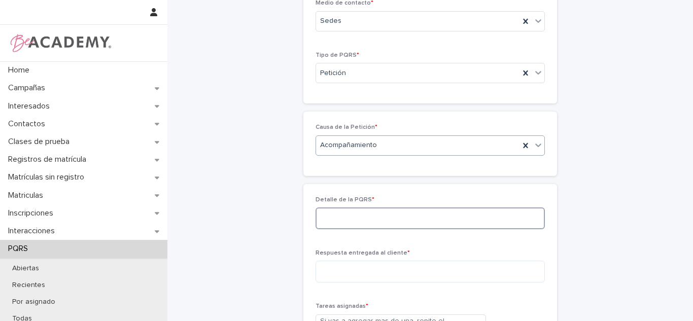
click at [388, 208] on textarea at bounding box center [430, 219] width 229 height 22
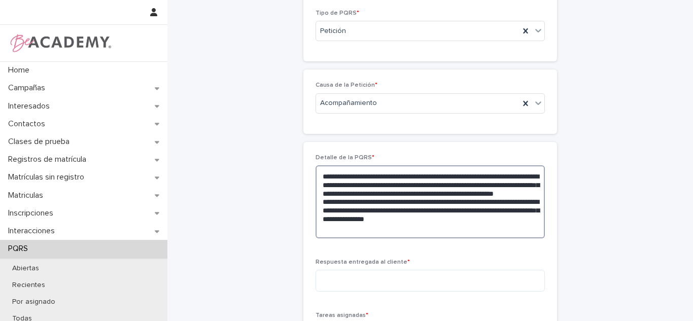
scroll to position [226, 0]
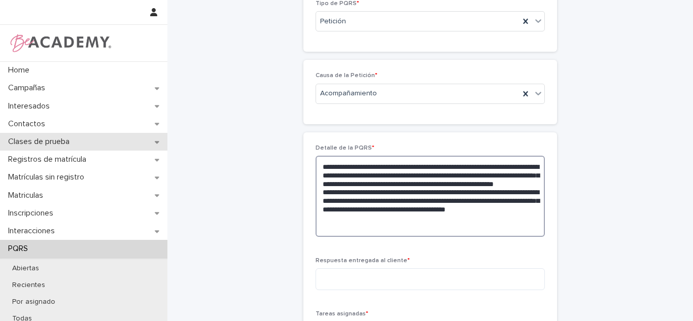
drag, startPoint x: 406, startPoint y: 230, endPoint x: 141, endPoint y: 150, distance: 276.9
click at [168, 150] on div "Home Campañas Interesados Contactos Clases de prueba Registros de matrícula Mat…" at bounding box center [431, 183] width 526 height 818
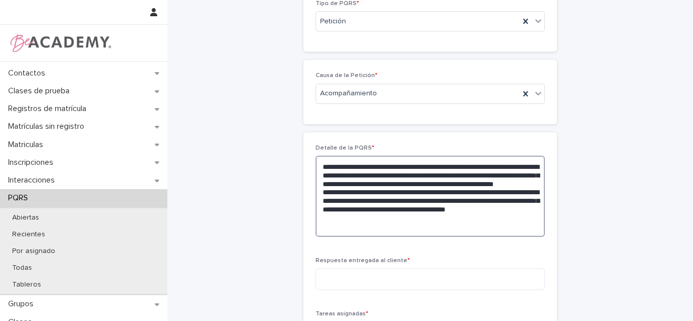
scroll to position [0, 0]
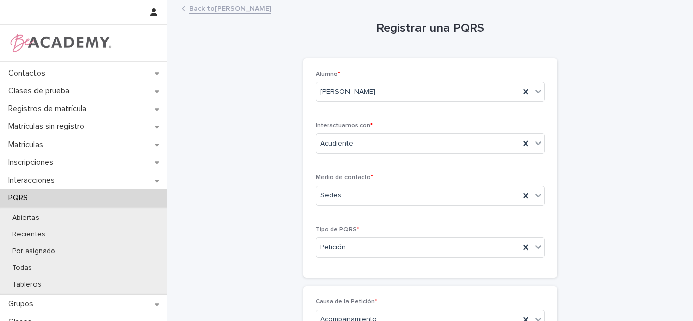
type textarea "**********"
click at [228, 13] on link "Back to Alicia Posada Sanchez" at bounding box center [230, 8] width 82 height 12
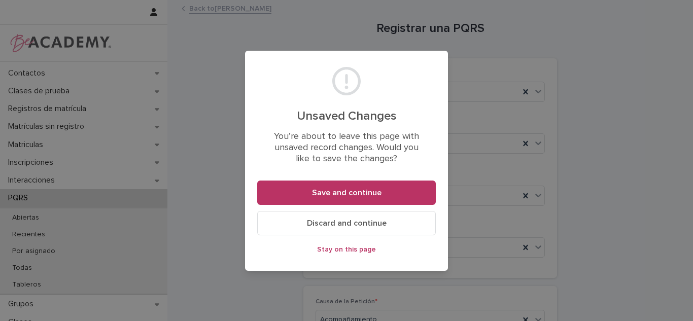
click at [286, 225] on button "Discard and continue" at bounding box center [346, 223] width 179 height 24
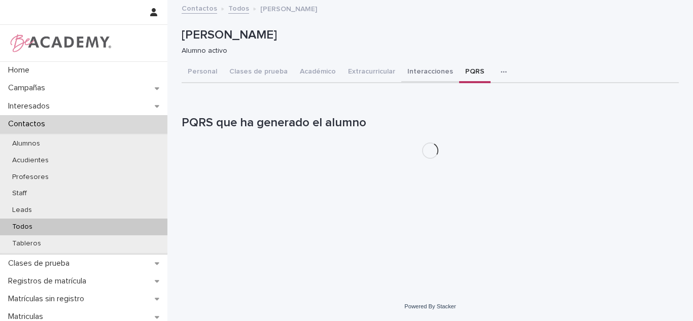
click at [405, 72] on button "Interacciones" at bounding box center [431, 72] width 58 height 21
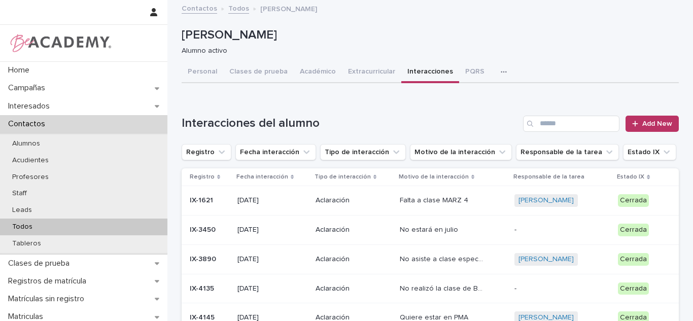
click at [646, 131] on link "Add New" at bounding box center [652, 124] width 53 height 16
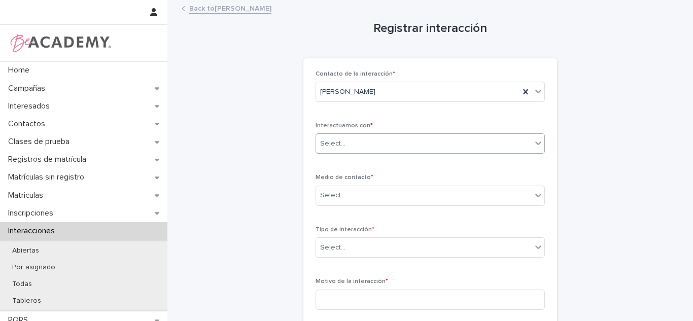
click at [387, 140] on div "Select..." at bounding box center [424, 144] width 216 height 17
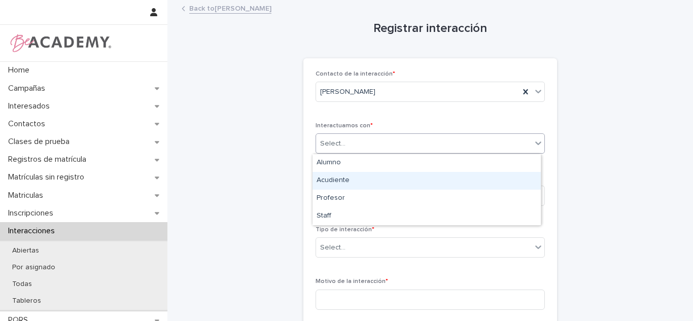
click at [357, 185] on div "Acudiente" at bounding box center [427, 181] width 228 height 18
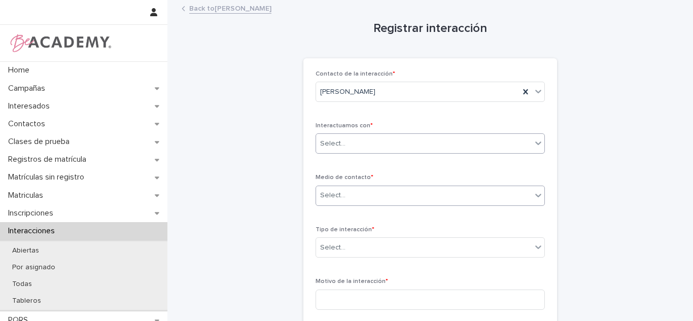
click at [357, 191] on div "Select..." at bounding box center [424, 195] width 216 height 17
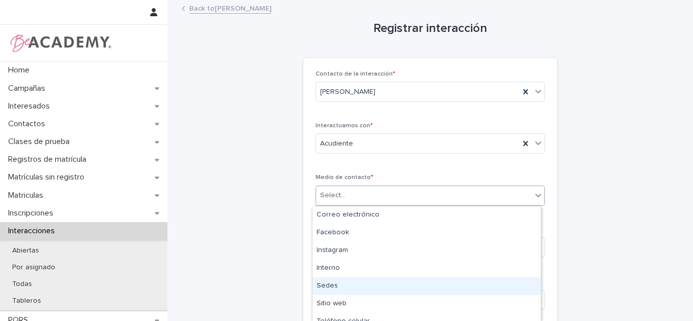
click at [338, 281] on div "Sedes" at bounding box center [427, 287] width 228 height 18
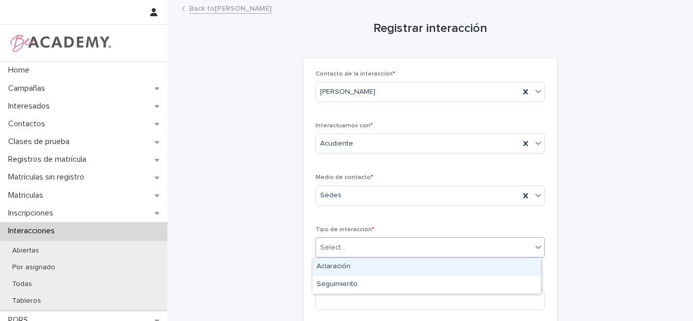
click at [344, 255] on div "Select..." at bounding box center [424, 248] width 216 height 17
click at [344, 268] on div "Aclaración" at bounding box center [427, 267] width 228 height 18
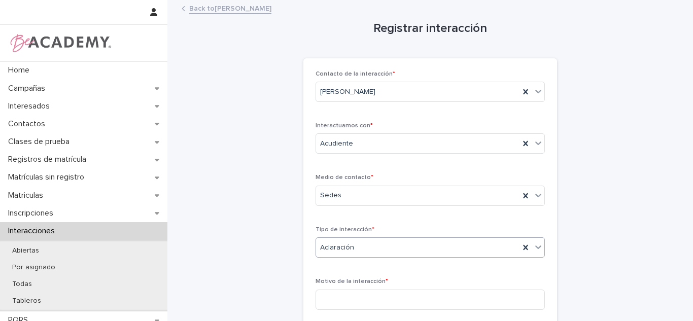
scroll to position [139, 0]
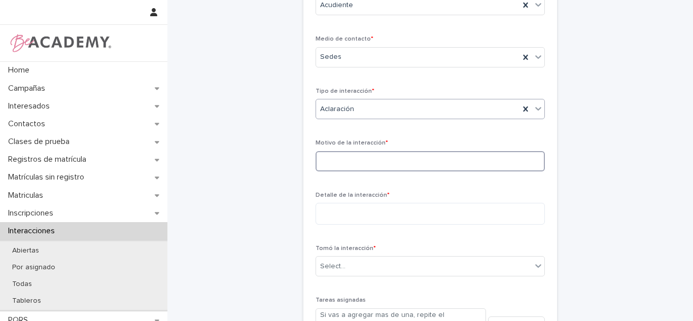
click at [364, 153] on input at bounding box center [430, 161] width 229 height 20
click at [335, 228] on div "Detalle de la interacción *" at bounding box center [430, 212] width 229 height 41
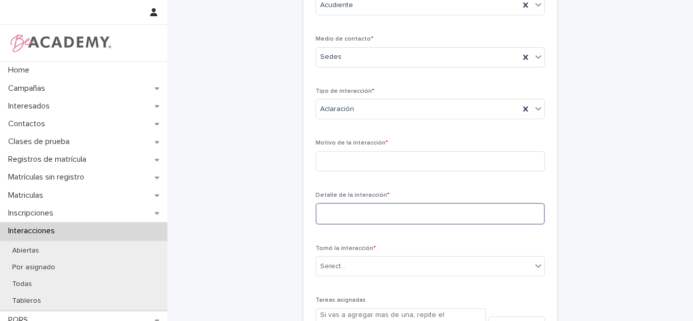
click at [334, 215] on textarea at bounding box center [430, 214] width 229 height 22
paste textarea "**********"
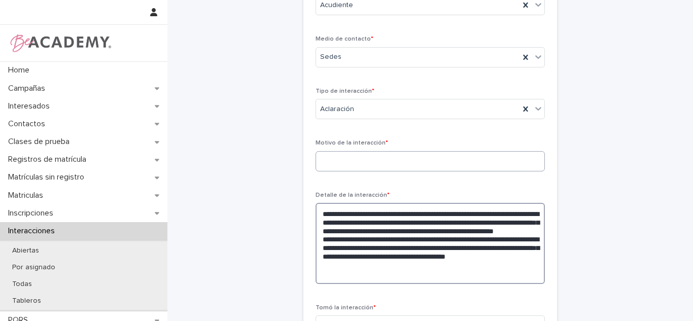
type textarea "**********"
click at [326, 160] on input at bounding box center [430, 161] width 229 height 20
click at [327, 160] on input at bounding box center [430, 161] width 229 height 20
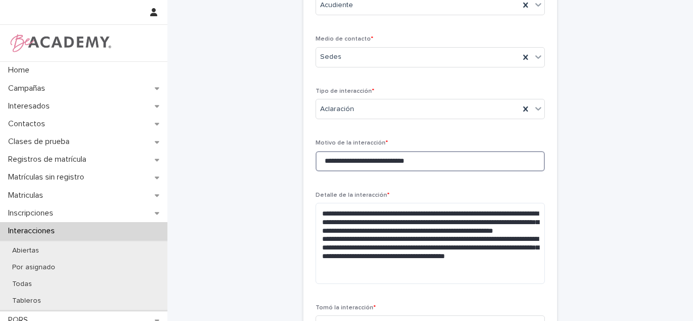
click at [327, 160] on input "**********" at bounding box center [430, 161] width 229 height 20
type input "**********"
click at [345, 181] on div "**********" at bounding box center [430, 197] width 229 height 531
click at [407, 179] on div "**********" at bounding box center [430, 160] width 229 height 40
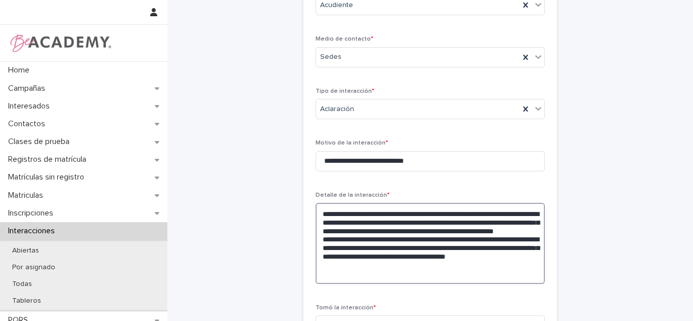
click at [383, 227] on textarea "**********" at bounding box center [430, 243] width 229 height 81
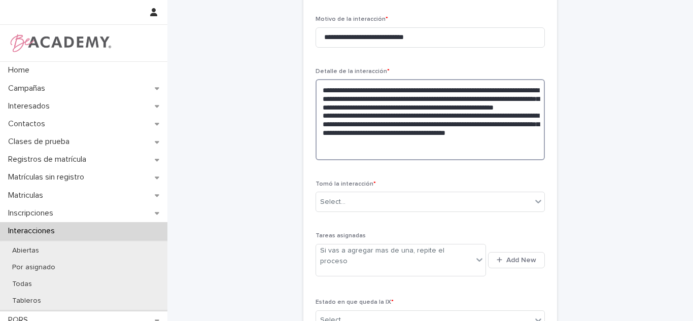
scroll to position [311, 0]
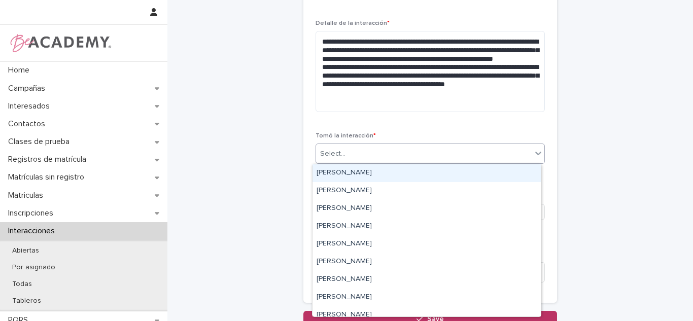
click at [335, 152] on div "Select..." at bounding box center [332, 154] width 25 height 11
click at [339, 175] on div "Carolina Castillo Cuadrado" at bounding box center [427, 173] width 228 height 18
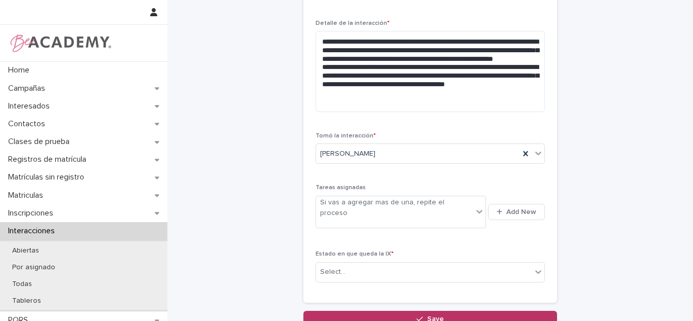
drag, startPoint x: 416, startPoint y: 249, endPoint x: 387, endPoint y: 283, distance: 45.0
click at [416, 251] on div "Estado en que queda la IX * Select..." at bounding box center [430, 271] width 229 height 40
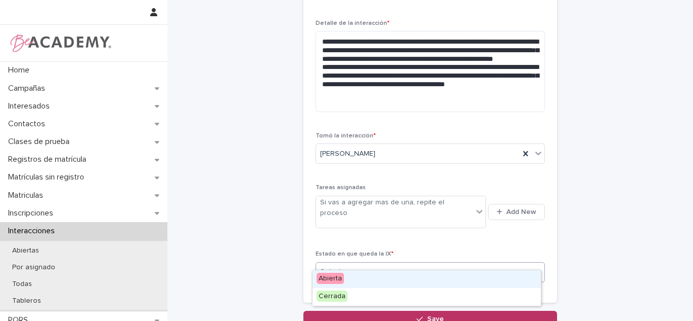
click at [372, 264] on div "Select..." at bounding box center [424, 272] width 216 height 17
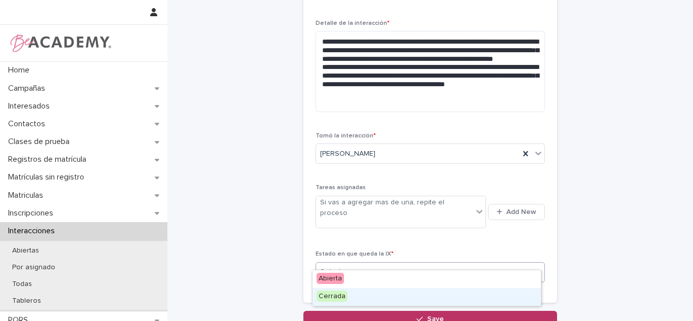
click at [346, 296] on div "Cerrada" at bounding box center [427, 297] width 228 height 18
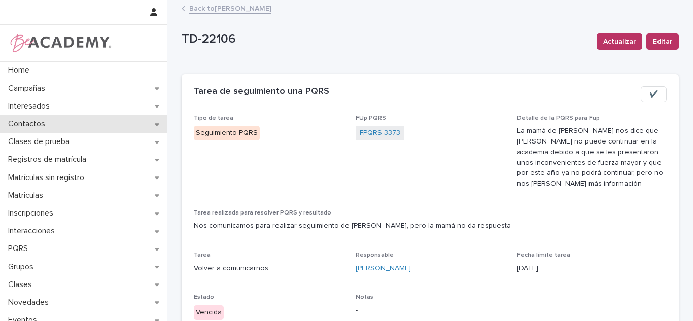
click at [72, 120] on div "Contactos" at bounding box center [84, 124] width 168 height 18
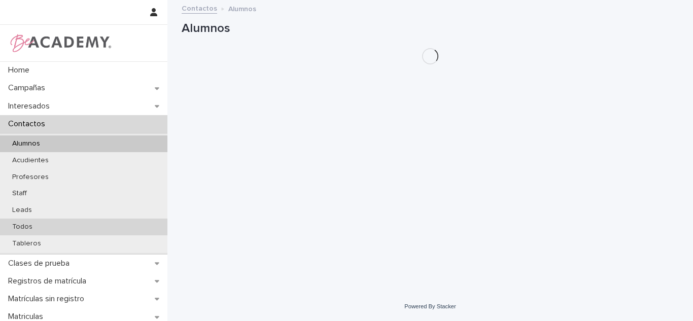
click at [52, 222] on div "Todos" at bounding box center [84, 227] width 168 height 17
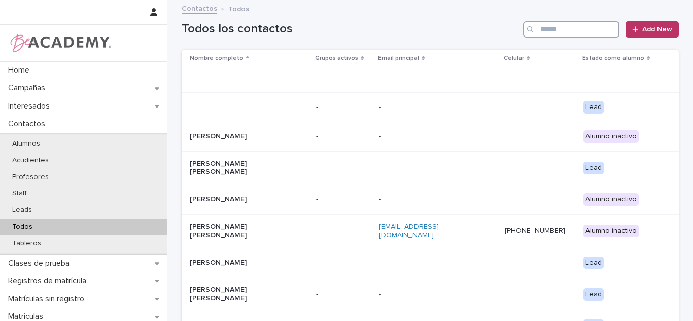
click at [575, 30] on input "Search" at bounding box center [571, 29] width 96 height 16
type input "*"
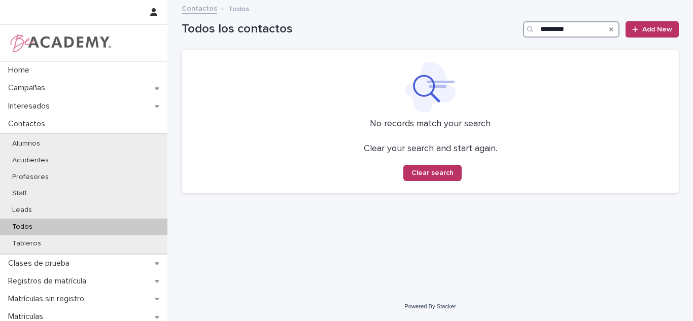
click at [557, 30] on input "*********" at bounding box center [571, 29] width 96 height 16
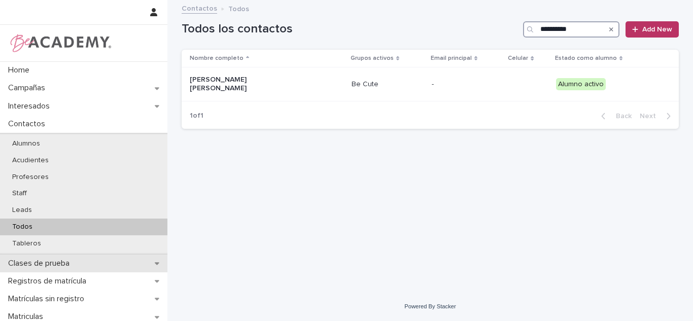
type input "**********"
click at [34, 261] on p "Clases de prueba" at bounding box center [41, 264] width 74 height 10
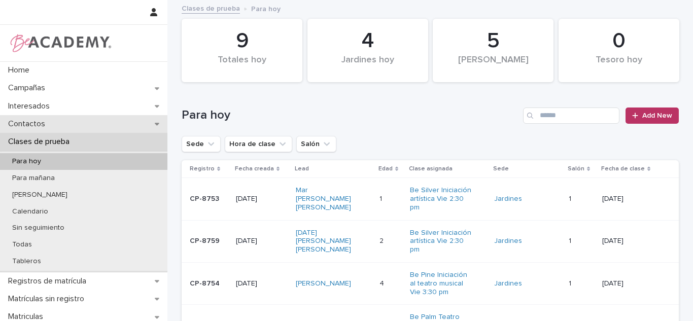
click at [68, 128] on div "Contactos" at bounding box center [84, 124] width 168 height 18
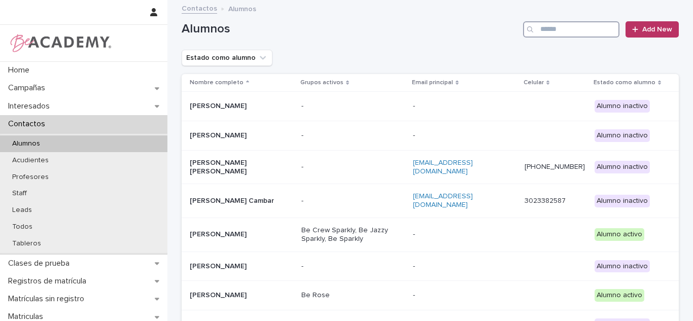
click at [583, 28] on input "Search" at bounding box center [571, 29] width 96 height 16
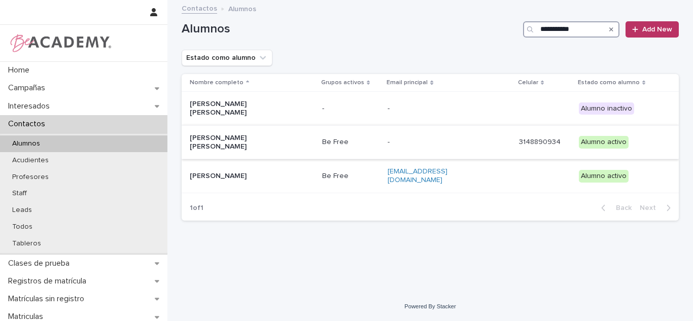
type input "**********"
click at [251, 141] on div "Martina Echeverri Hinestroza" at bounding box center [252, 142] width 124 height 25
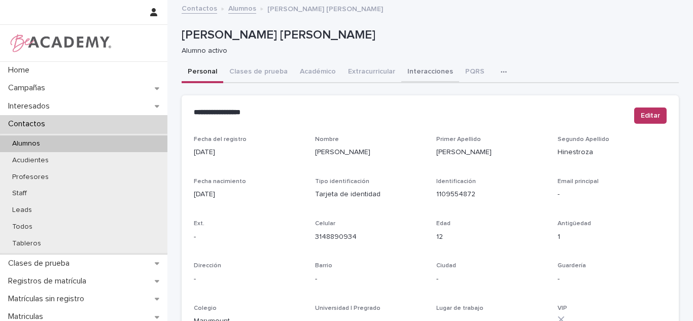
click at [437, 72] on button "Interacciones" at bounding box center [431, 72] width 58 height 21
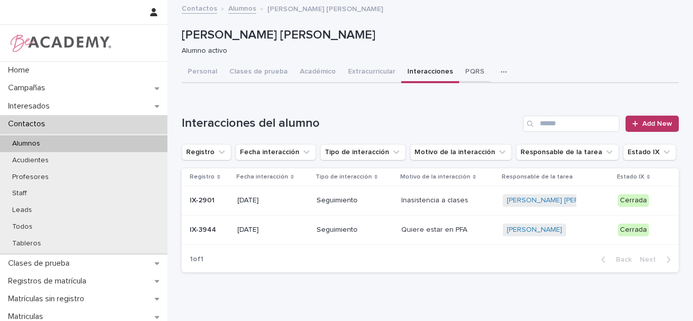
click at [462, 73] on button "PQRS" at bounding box center [474, 72] width 31 height 21
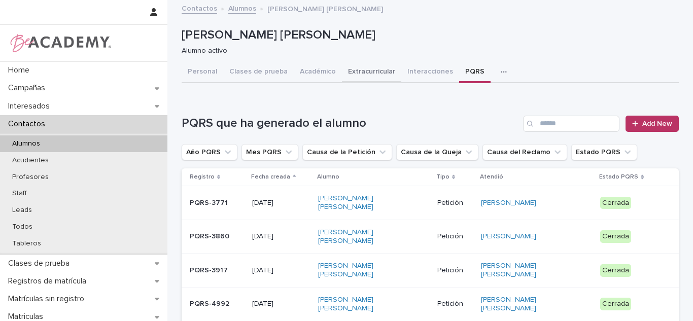
click at [294, 72] on button "Académico" at bounding box center [318, 72] width 48 height 21
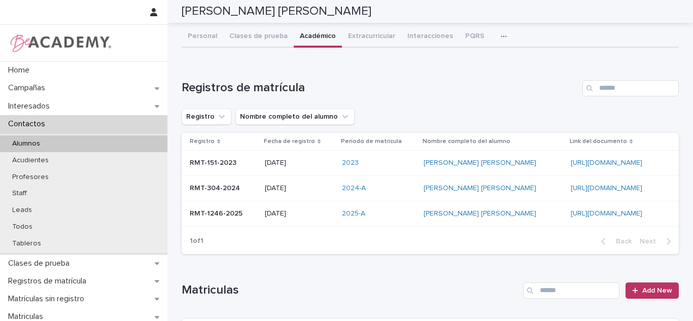
scroll to position [6, 0]
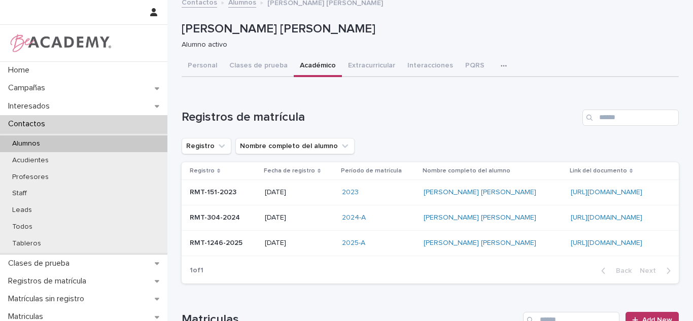
click at [667, 92] on div "Loading... Saving… Registros de matrícula Registro Nombre completo del alumno R…" at bounding box center [430, 190] width 497 height 203
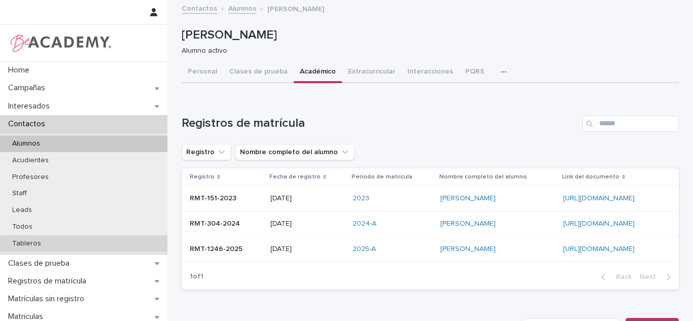
scroll to position [6, 0]
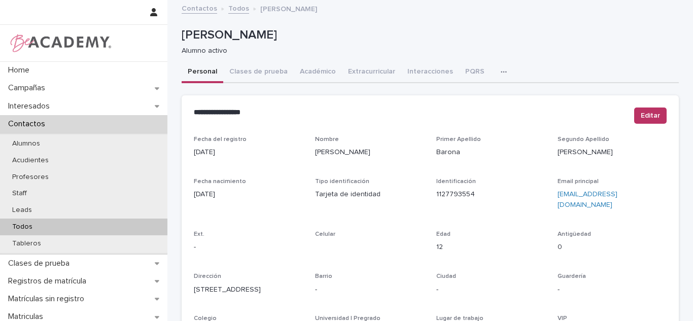
click at [65, 230] on div "Todos" at bounding box center [84, 227] width 168 height 17
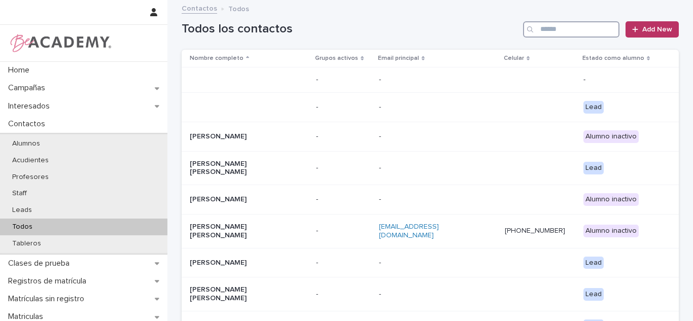
click at [540, 32] on input "Search" at bounding box center [571, 29] width 96 height 16
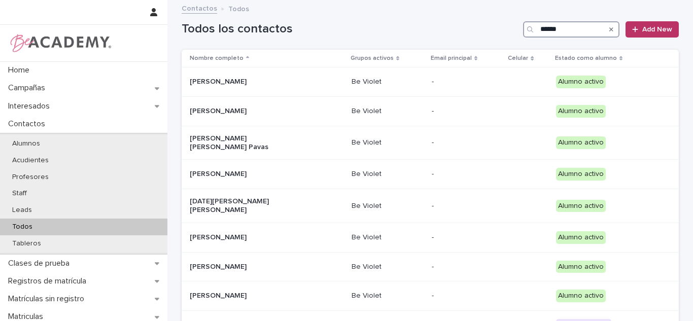
click at [565, 24] on input "******" at bounding box center [571, 29] width 96 height 16
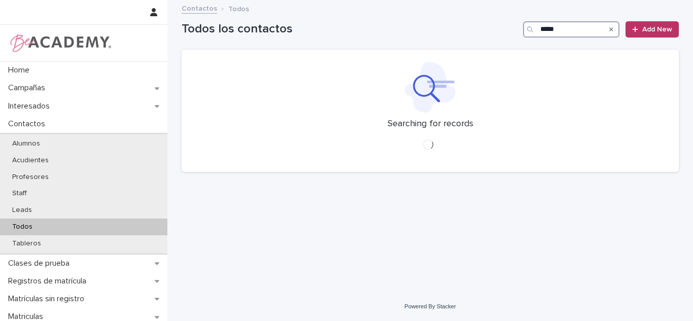
type input "*****"
drag, startPoint x: 506, startPoint y: 139, endPoint x: 387, endPoint y: 135, distance: 118.9
click at [441, 139] on div "Searching for records" at bounding box center [430, 140] width 473 height 42
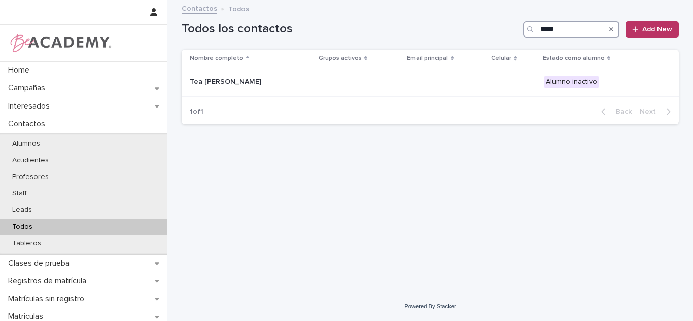
click at [573, 35] on input "*****" at bounding box center [571, 29] width 96 height 16
